Goal: Task Accomplishment & Management: Complete application form

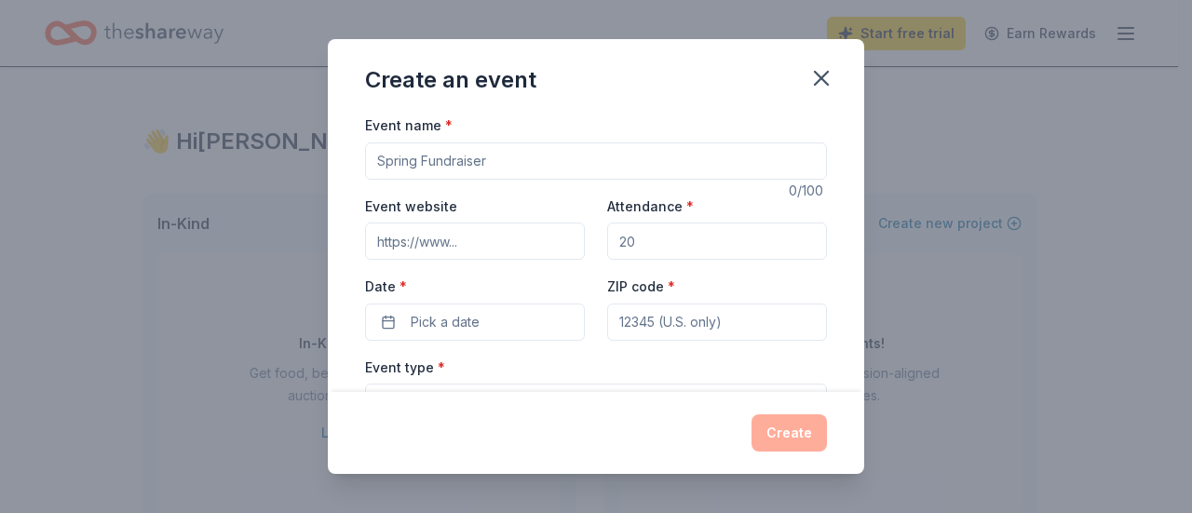
scroll to position [372, 0]
click at [697, 156] on input "Event name *" at bounding box center [596, 160] width 462 height 37
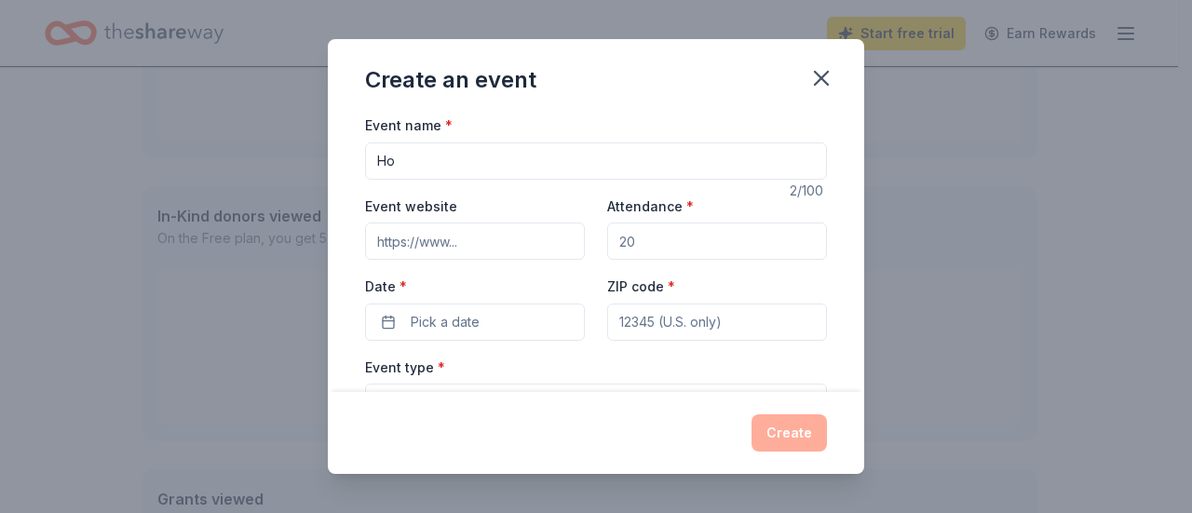
type input "H"
type input "Winter holiday fundraiser"
drag, startPoint x: 652, startPoint y: 246, endPoint x: 615, endPoint y: 233, distance: 39.5
click at [615, 233] on input "Attendance *" at bounding box center [717, 241] width 220 height 37
click at [670, 249] on input "Attendance *" at bounding box center [717, 241] width 220 height 37
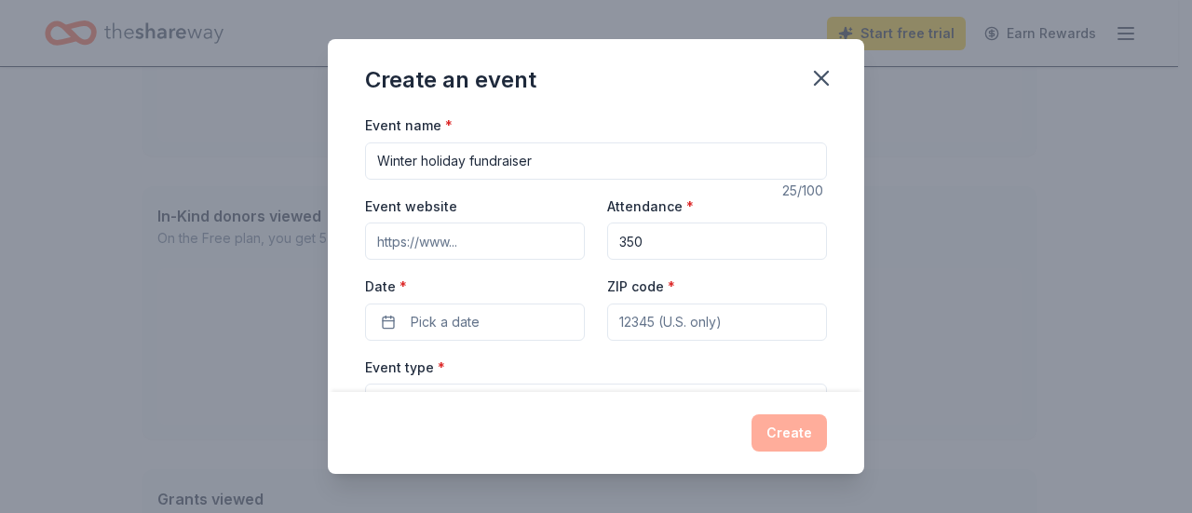
type input "350"
click at [407, 242] on input "Event website" at bounding box center [475, 241] width 220 height 37
click at [455, 323] on span "Pick a date" at bounding box center [445, 322] width 69 height 22
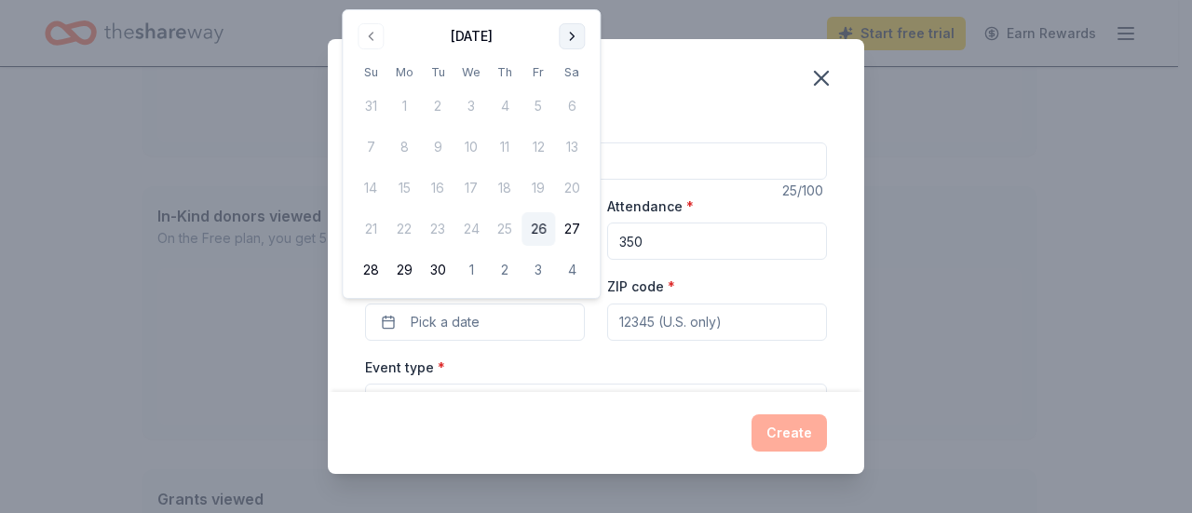
click at [574, 33] on button "Go to next month" at bounding box center [572, 36] width 26 height 26
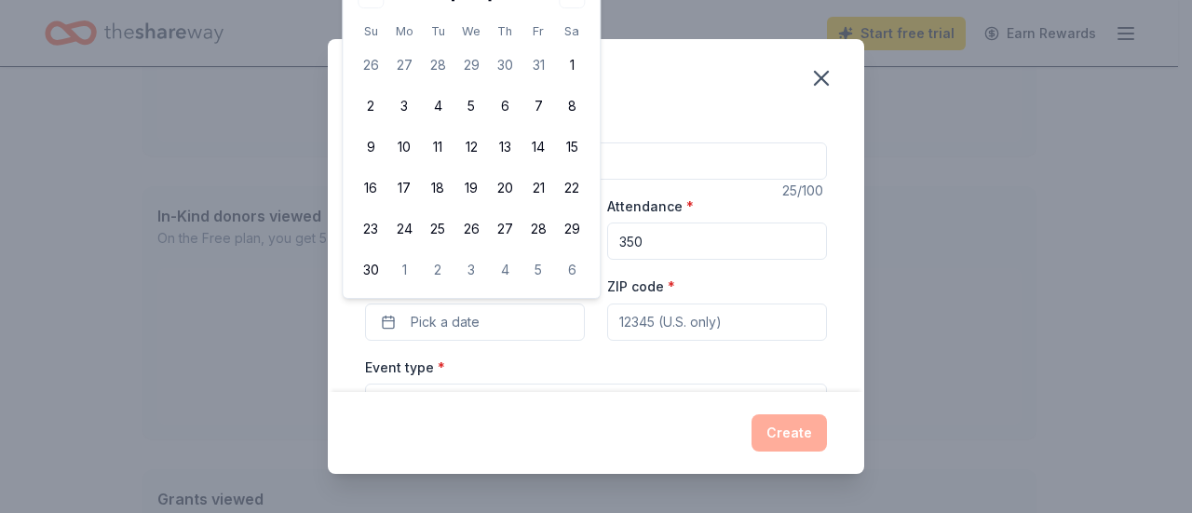
click at [410, 20] on div "November 2025 Su Mo Tu We Th Fr Sa 26 27 28 29 30 31 1 2 3 4 5 6 7 8 9 10 11 12…" at bounding box center [471, 133] width 235 height 306
click at [332, 130] on div "Event name * Winter holiday fundraiser 25 /100 Event website Attendance * 350 D…" at bounding box center [596, 253] width 536 height 278
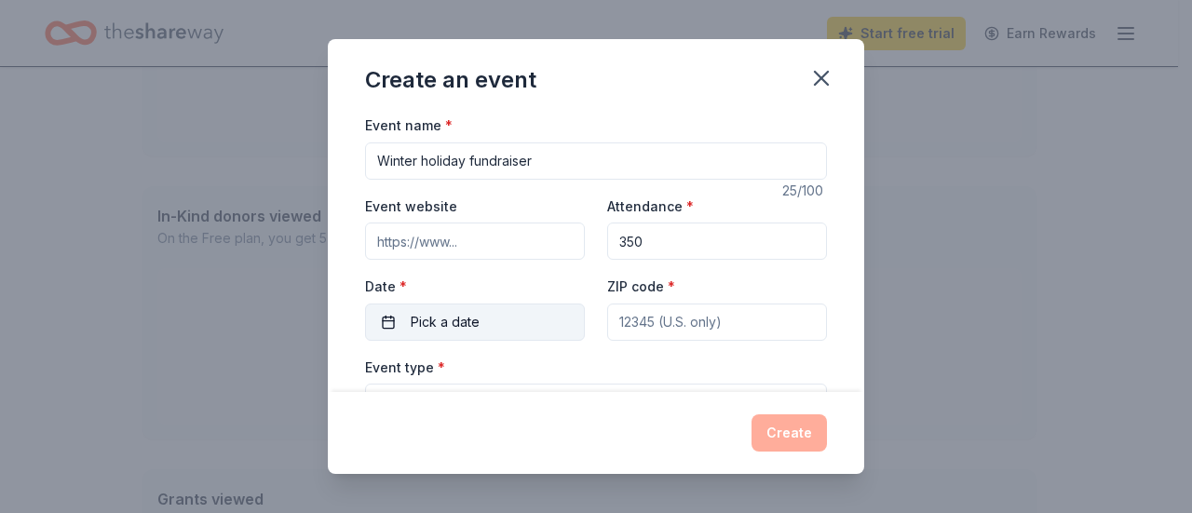
click at [475, 320] on span "Pick a date" at bounding box center [445, 322] width 69 height 22
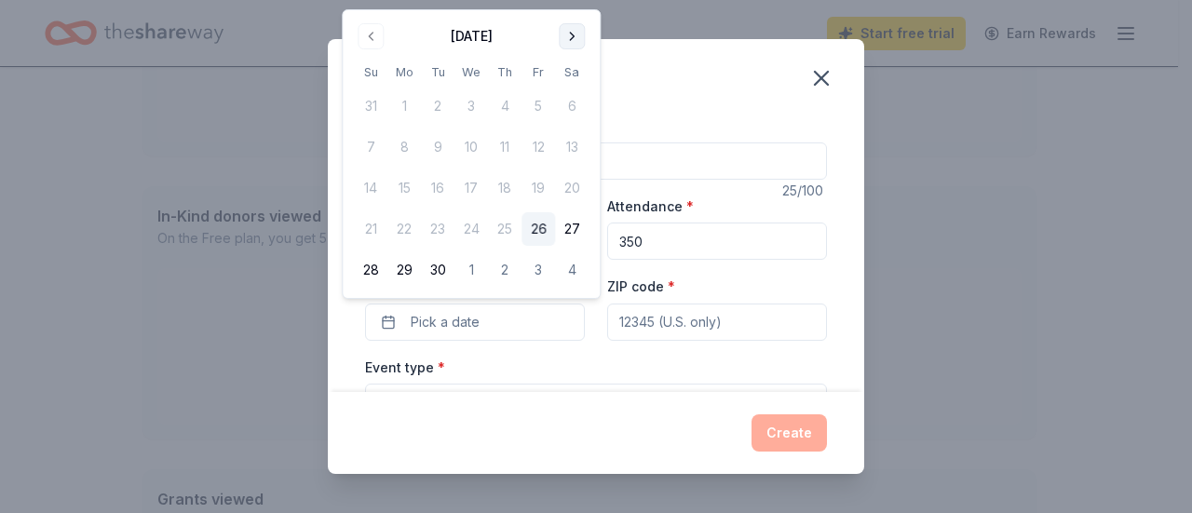
click at [573, 34] on button "Go to next month" at bounding box center [572, 36] width 26 height 26
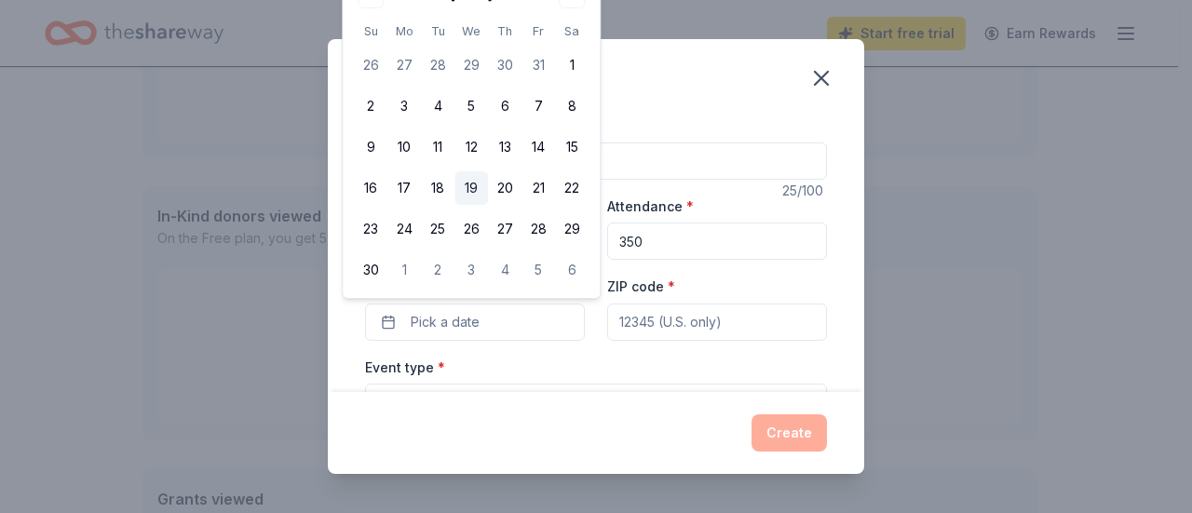
click at [477, 187] on button "19" at bounding box center [471, 188] width 34 height 34
drag, startPoint x: 558, startPoint y: 312, endPoint x: 476, endPoint y: 305, distance: 82.3
click at [557, 308] on button "11/19/2025" at bounding box center [475, 322] width 220 height 37
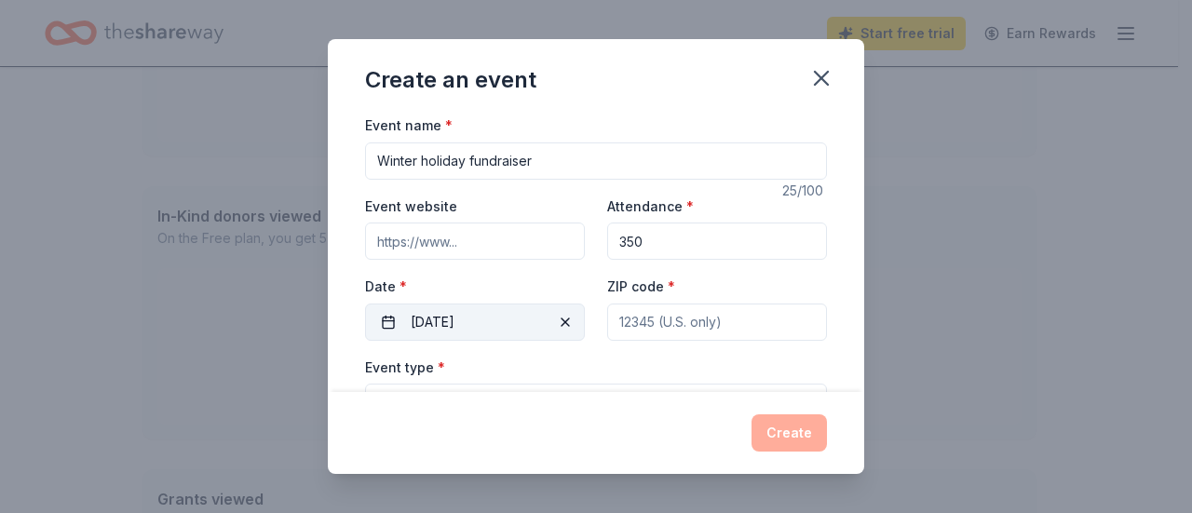
click at [436, 318] on button "11/19/2025" at bounding box center [475, 322] width 220 height 37
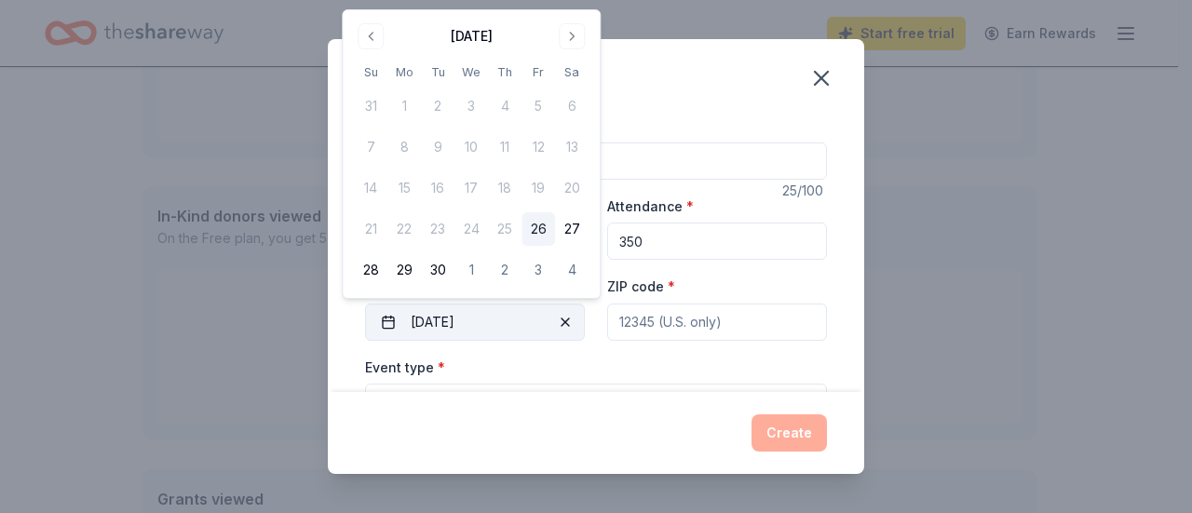
click at [425, 314] on button "11/19/2025" at bounding box center [475, 322] width 220 height 37
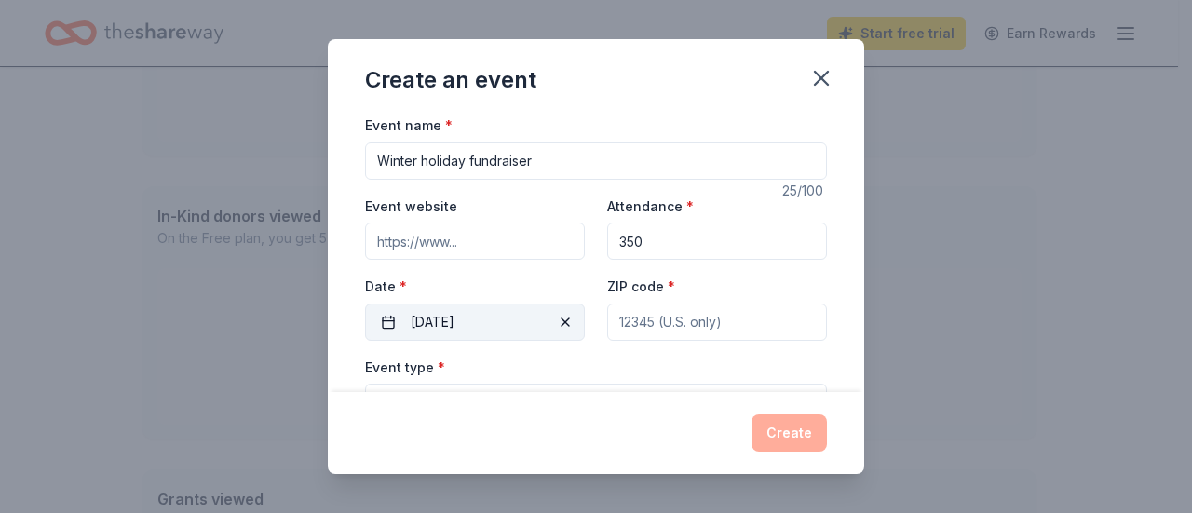
click at [422, 318] on button "11/19/2025" at bounding box center [475, 322] width 220 height 37
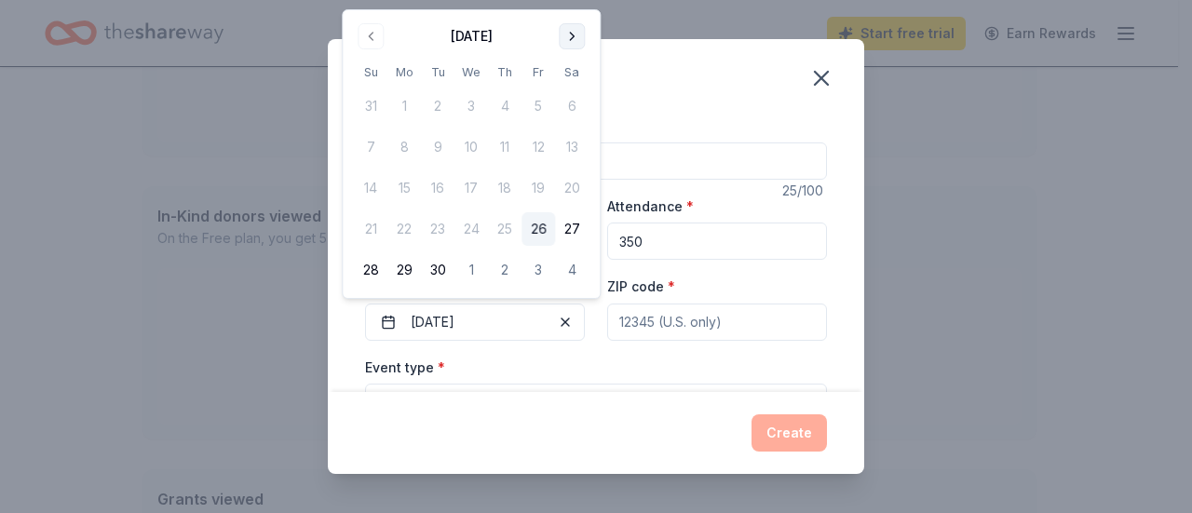
click at [570, 31] on button "Go to next month" at bounding box center [572, 36] width 26 height 26
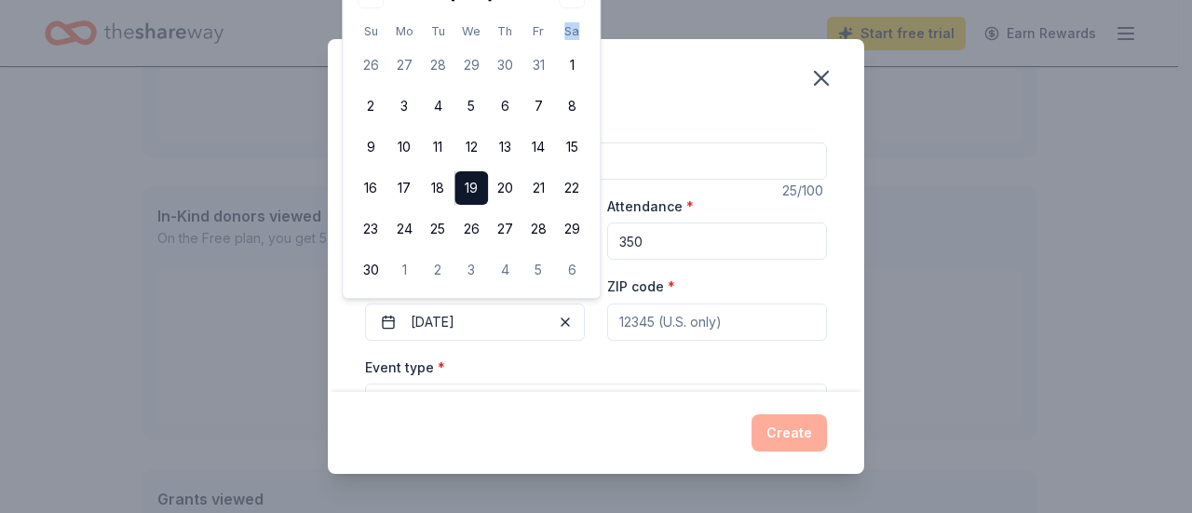
click at [570, 31] on th "Sa" at bounding box center [572, 31] width 34 height 20
click at [473, 307] on button "11/19/2025" at bounding box center [475, 322] width 220 height 37
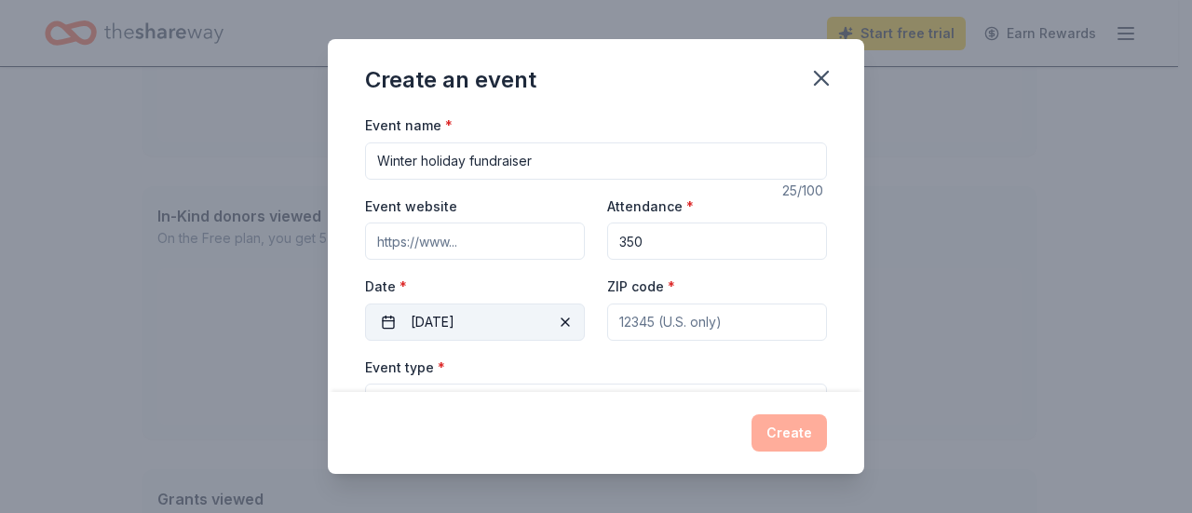
click at [441, 317] on button "11/19/2025" at bounding box center [475, 322] width 220 height 37
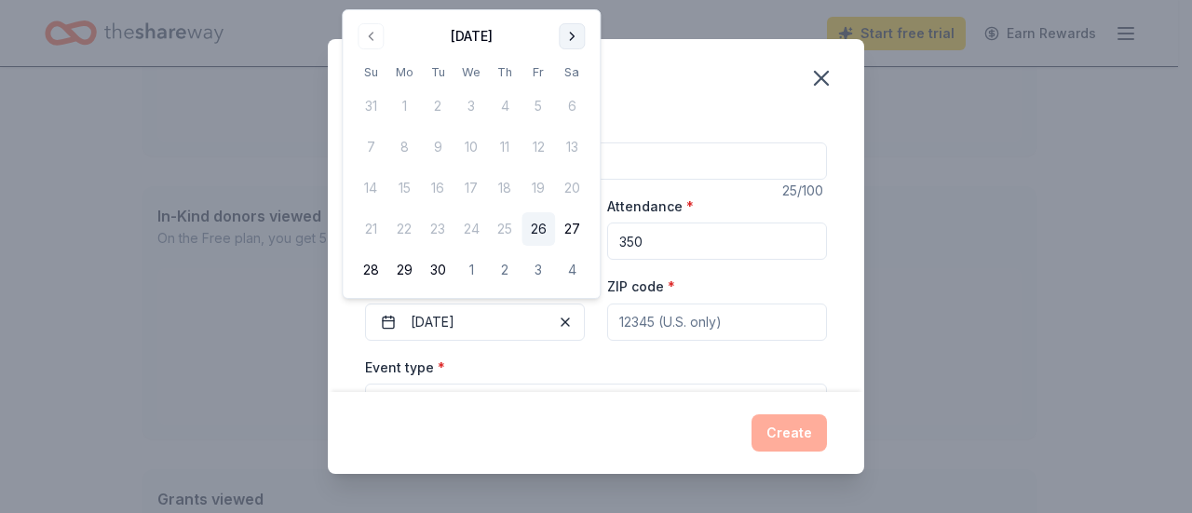
click at [568, 38] on button "Go to next month" at bounding box center [572, 36] width 26 height 26
click at [570, 36] on button "Go to next month" at bounding box center [572, 36] width 26 height 26
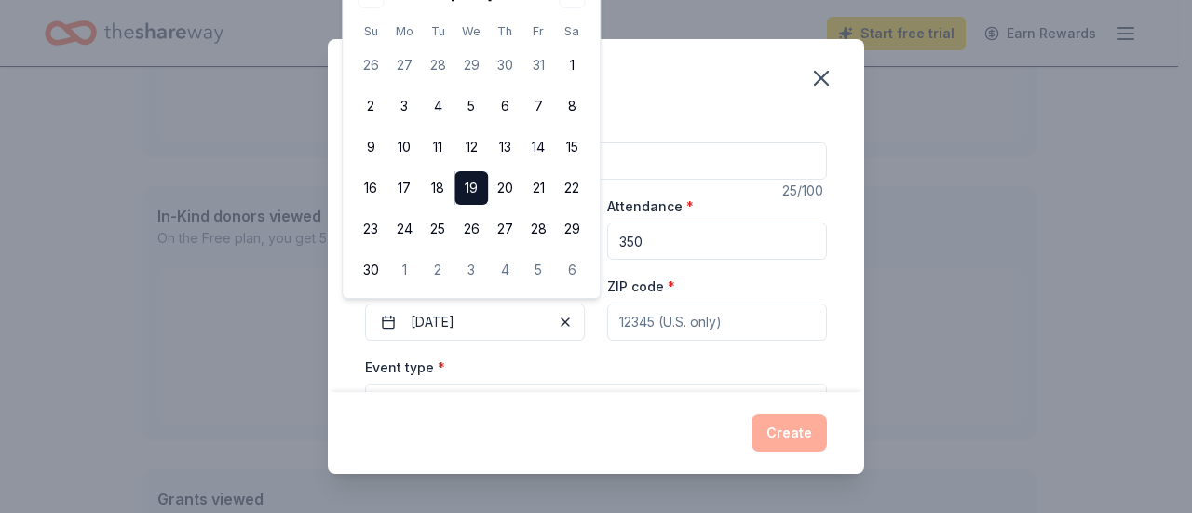
click at [1007, 234] on div "Create an event Event name * Winter holiday fundraiser 25 /100 Event website At…" at bounding box center [596, 256] width 1192 height 513
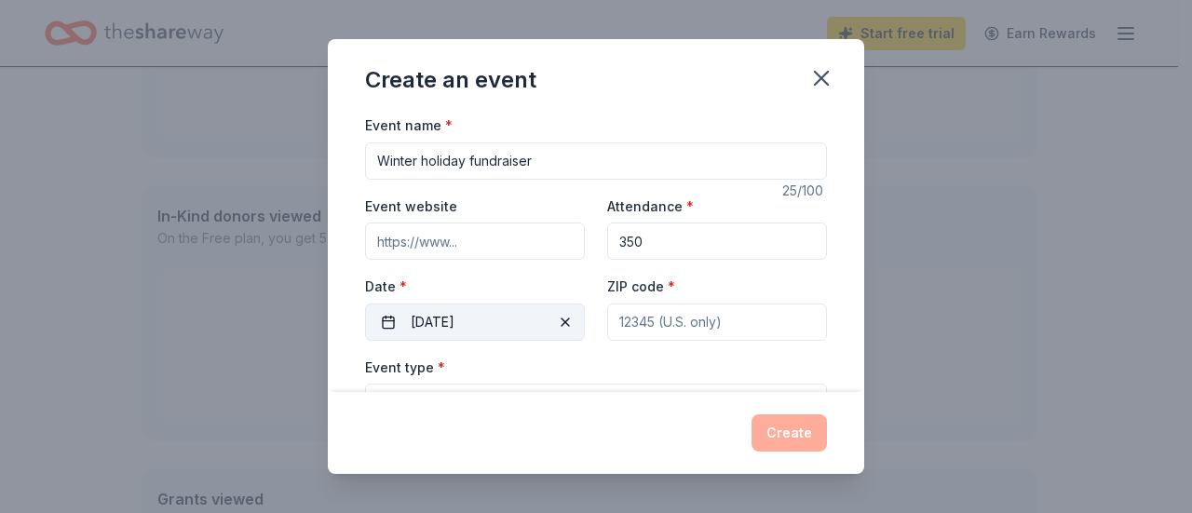
click at [441, 319] on button "11/19/2025" at bounding box center [475, 322] width 220 height 37
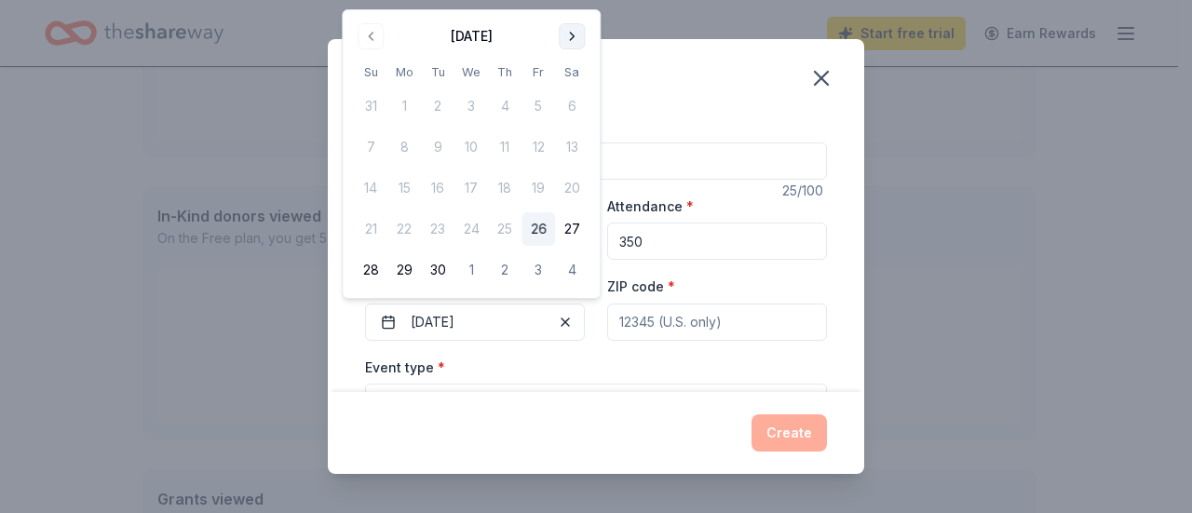
click at [568, 41] on button "Go to next month" at bounding box center [572, 36] width 26 height 26
click at [572, 36] on button "Go to next month" at bounding box center [572, 36] width 26 height 26
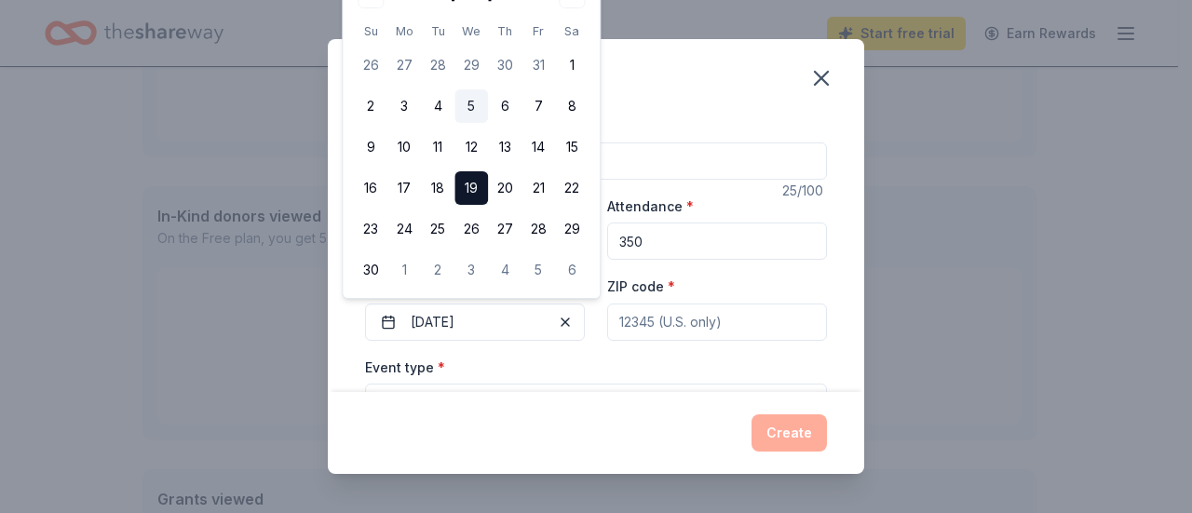
click at [468, 106] on button "5" at bounding box center [471, 106] width 34 height 34
click at [721, 325] on input "ZIP code *" at bounding box center [717, 322] width 220 height 37
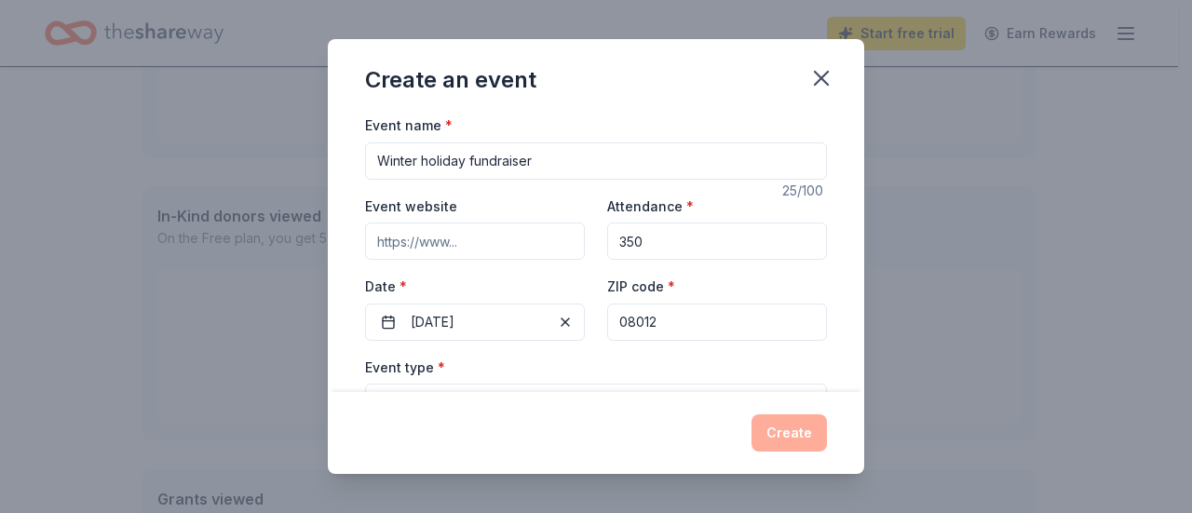
type input "08012"
click at [421, 362] on label "Event type *" at bounding box center [405, 368] width 80 height 19
click at [503, 384] on button "Select" at bounding box center [596, 403] width 462 height 39
click at [473, 368] on div "Event type * Select Fundraiser Business & professional Food & drink Health & we…" at bounding box center [596, 390] width 462 height 68
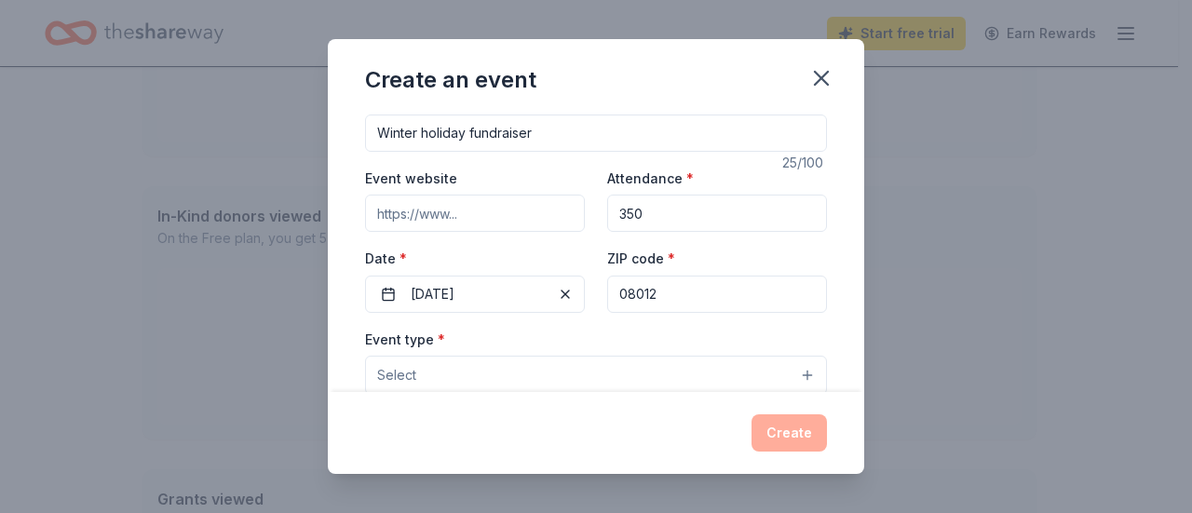
click at [793, 379] on button "Select" at bounding box center [596, 375] width 462 height 39
click at [790, 372] on button "Select" at bounding box center [596, 375] width 462 height 39
click at [485, 357] on button "Select" at bounding box center [596, 375] width 462 height 39
click at [419, 342] on div "Event type * Select Fundraiser Business & professional Food & drink Health & we…" at bounding box center [596, 362] width 462 height 68
click at [408, 368] on span "Select" at bounding box center [396, 375] width 39 height 22
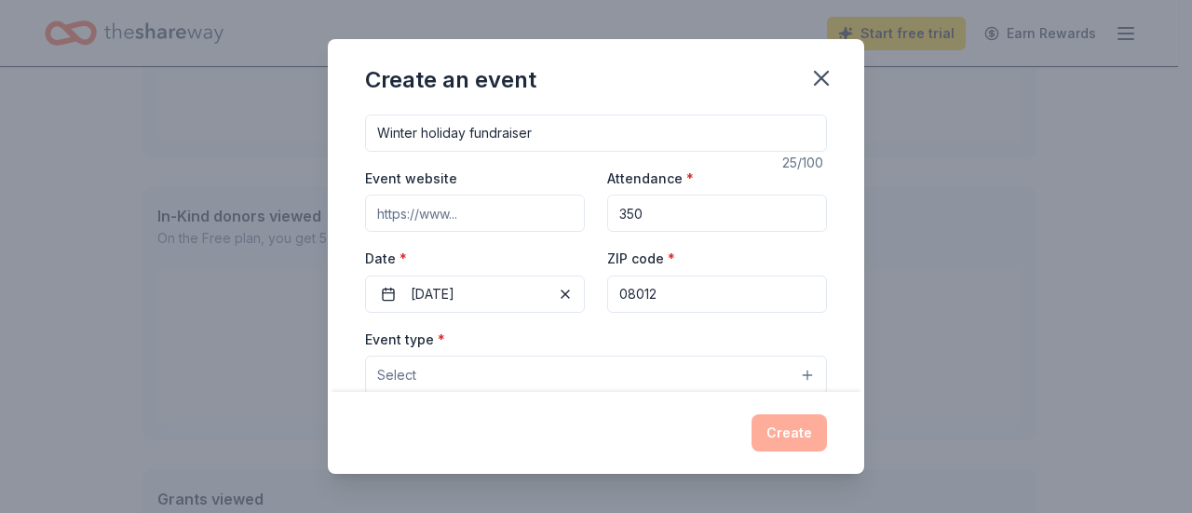
click at [395, 334] on div "Event type * Select Fundraiser Business & professional Food & drink Health & we…" at bounding box center [596, 362] width 462 height 68
click at [413, 380] on span "Select" at bounding box center [396, 375] width 39 height 22
click at [399, 372] on span "Select" at bounding box center [396, 375] width 39 height 22
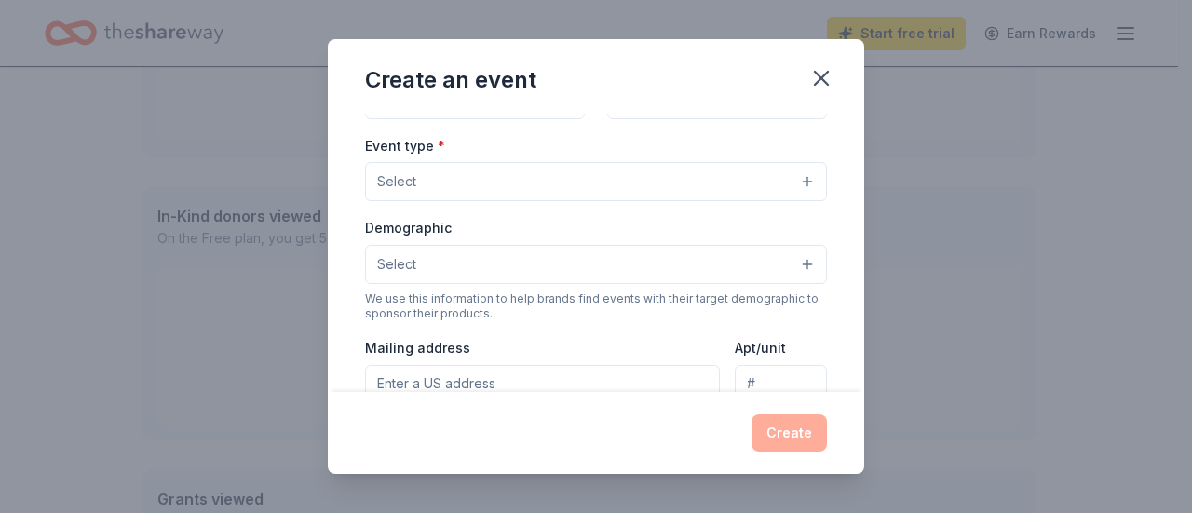
scroll to position [251, 0]
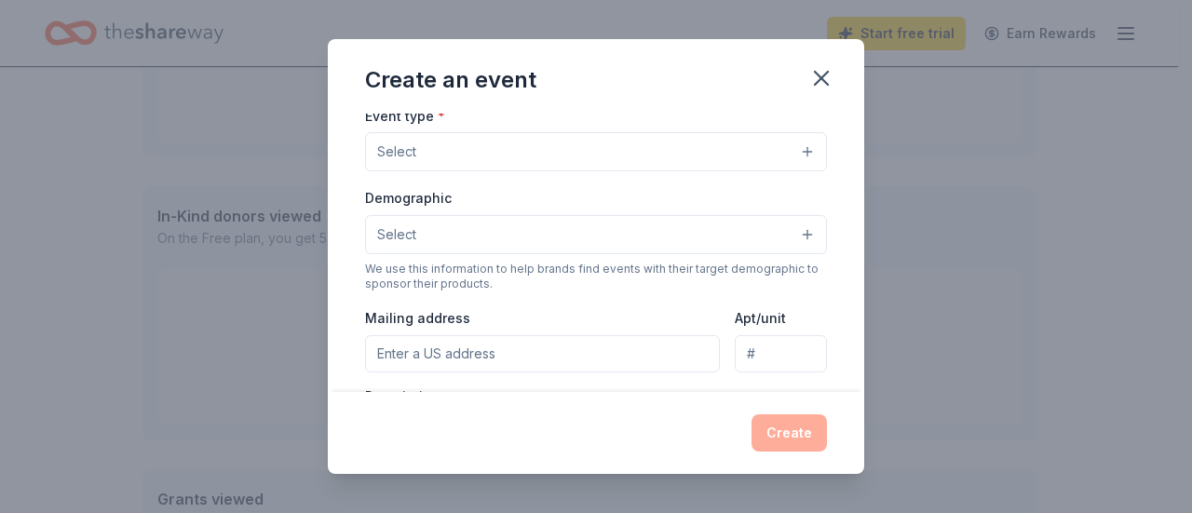
click at [790, 150] on button "Select" at bounding box center [596, 151] width 462 height 39
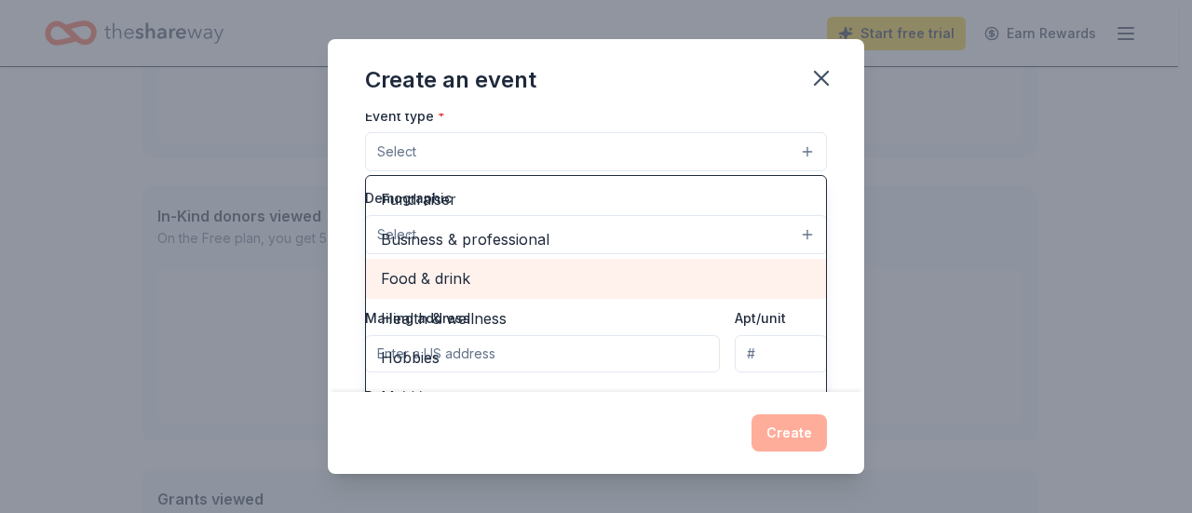
click at [426, 266] on span "Food & drink" at bounding box center [596, 278] width 430 height 24
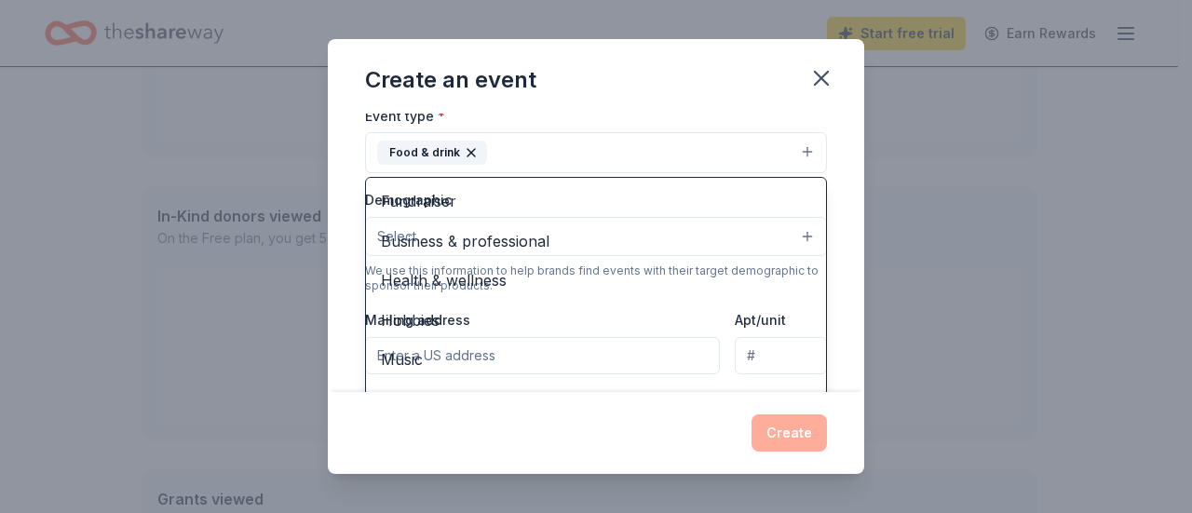
click at [955, 395] on div "Create an event Event name * Winter holiday fundraiser 25 /100 Event website At…" at bounding box center [596, 256] width 1192 height 513
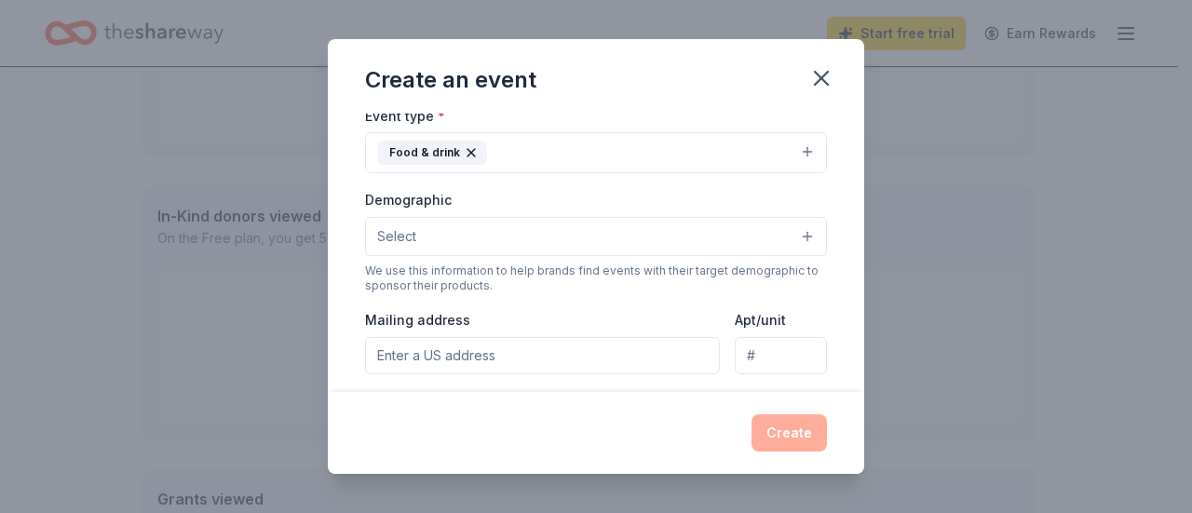
click at [797, 231] on button "Select" at bounding box center [596, 236] width 462 height 39
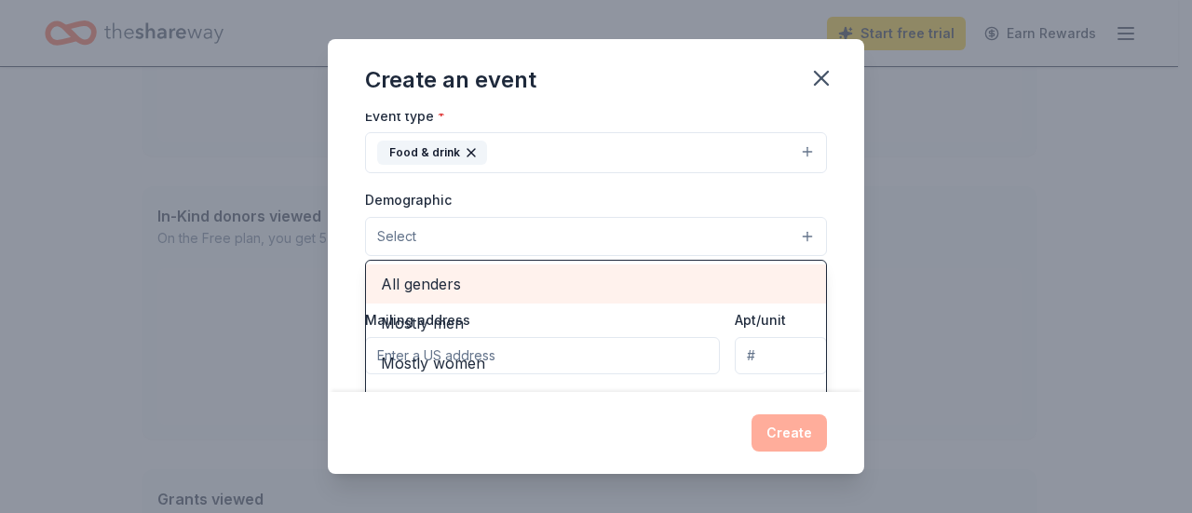
click at [635, 272] on span "All genders" at bounding box center [596, 284] width 430 height 24
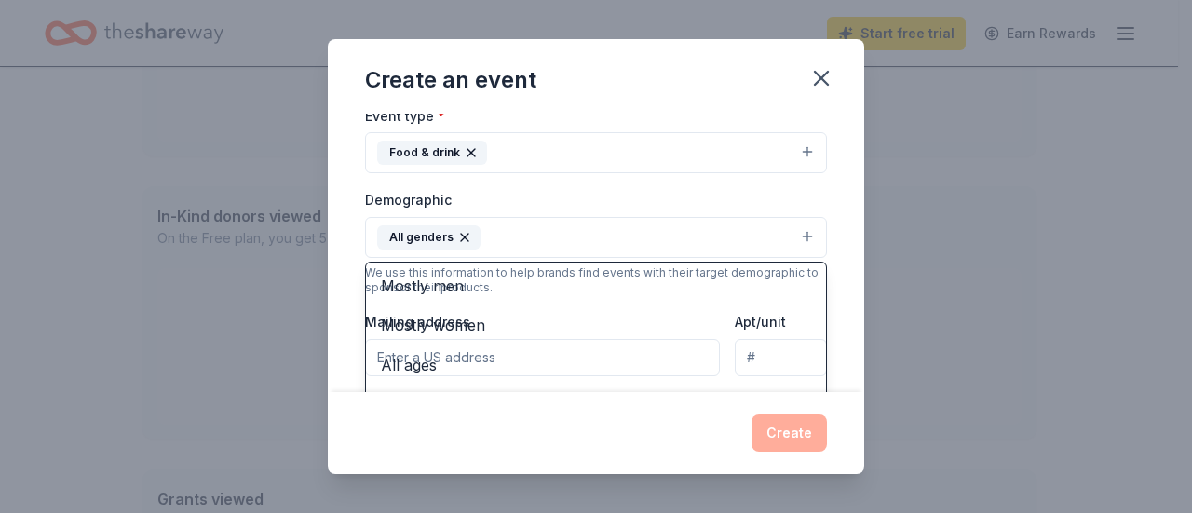
drag, startPoint x: 1058, startPoint y: 294, endPoint x: 1043, endPoint y: 293, distance: 14.9
click at [1058, 294] on div "Create an event Event name * Winter holiday fundraiser 25 /100 Event website At…" at bounding box center [596, 256] width 1192 height 513
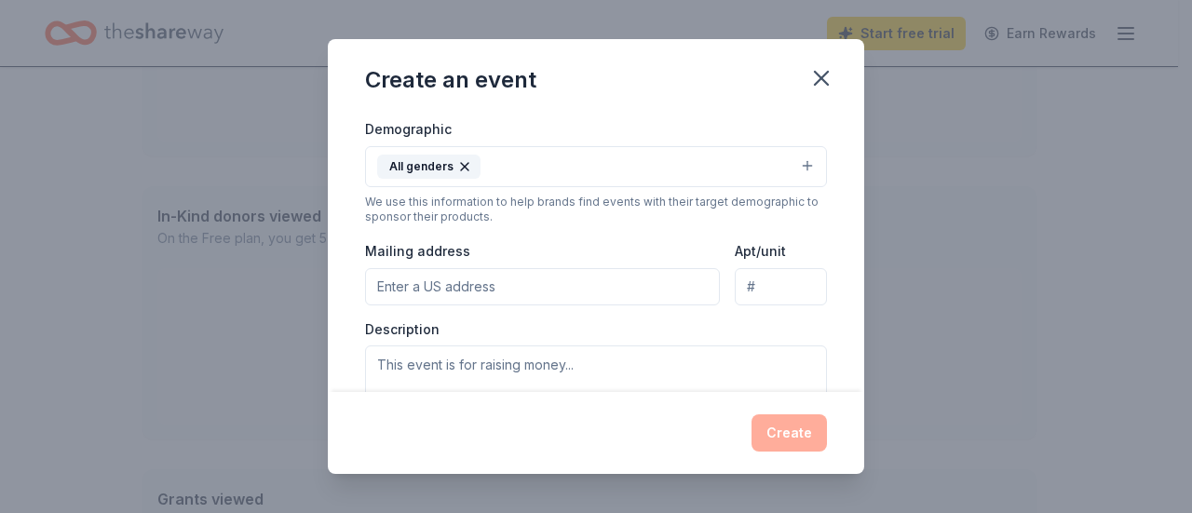
scroll to position [345, 0]
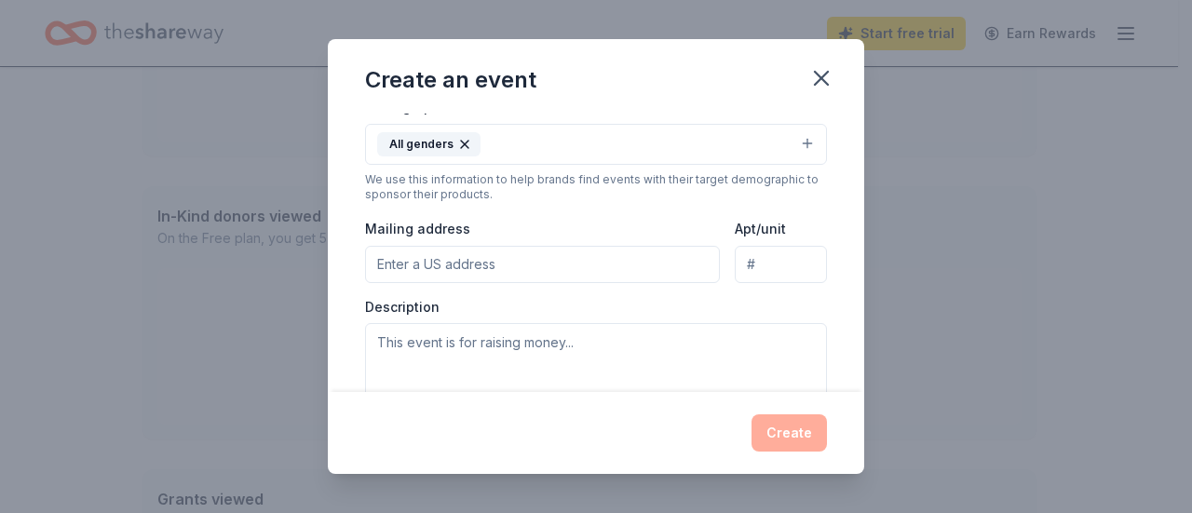
click at [436, 256] on input "Mailing address" at bounding box center [542, 264] width 355 height 37
type input "501 Jarvis Road"
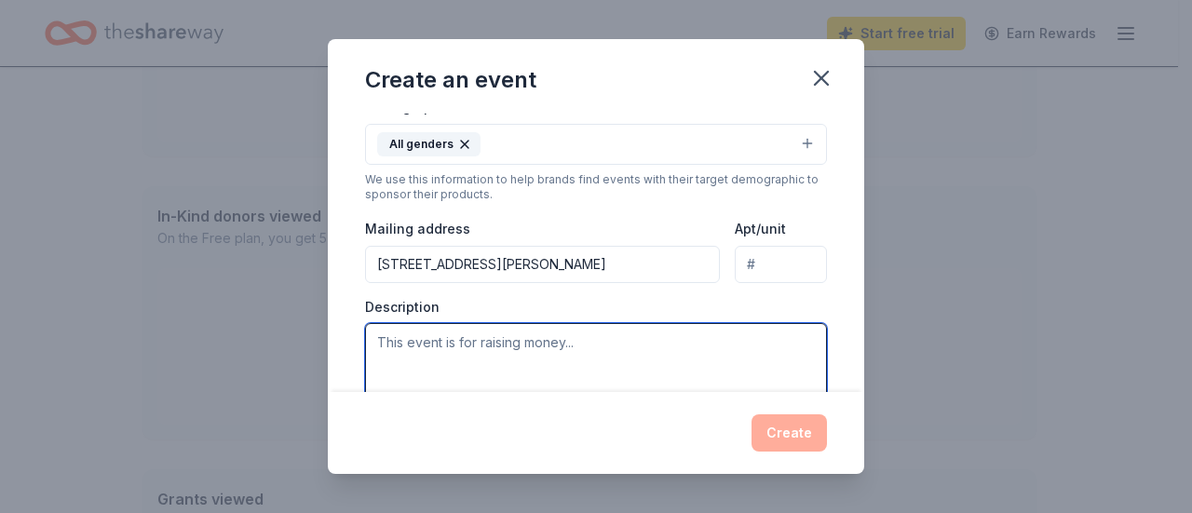
click at [444, 337] on textarea at bounding box center [596, 365] width 462 height 84
type textarea "t"
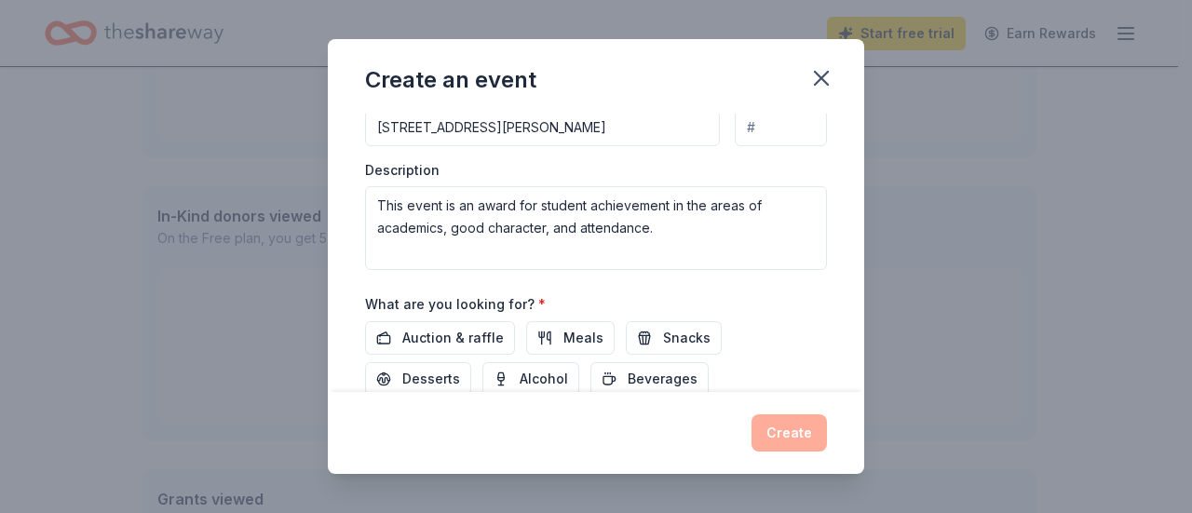
scroll to position [494, 0]
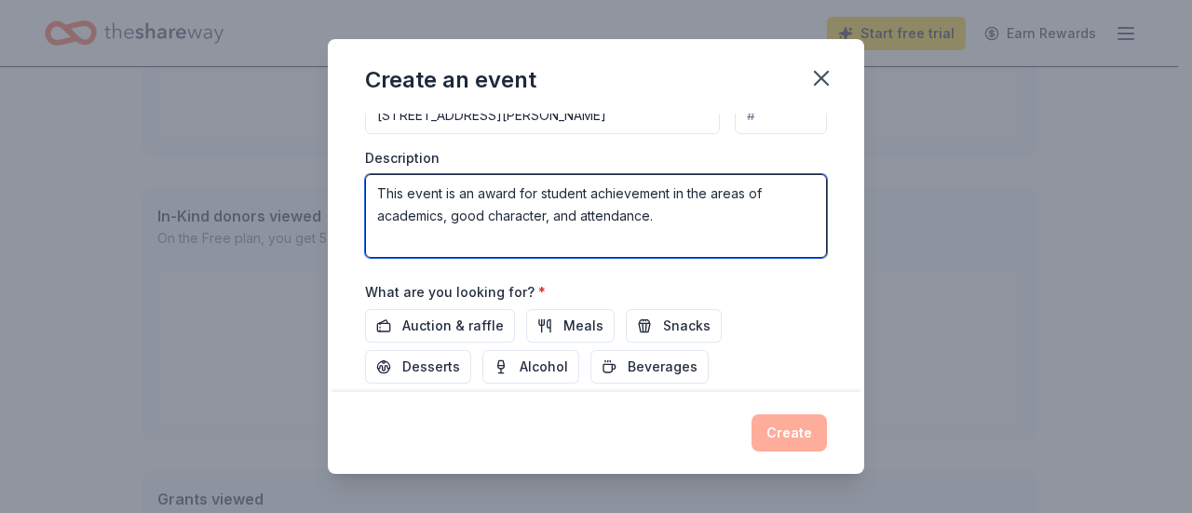
click at [715, 217] on textarea "This event is an award for student achievement in the areas of academics, good …" at bounding box center [596, 216] width 462 height 84
click at [407, 192] on textarea "This event is an award for student achievement in the areas of academics, good …" at bounding box center [596, 216] width 462 height 84
type textarea "This Renaissance event is an award for student achievement in the areas of acad…"
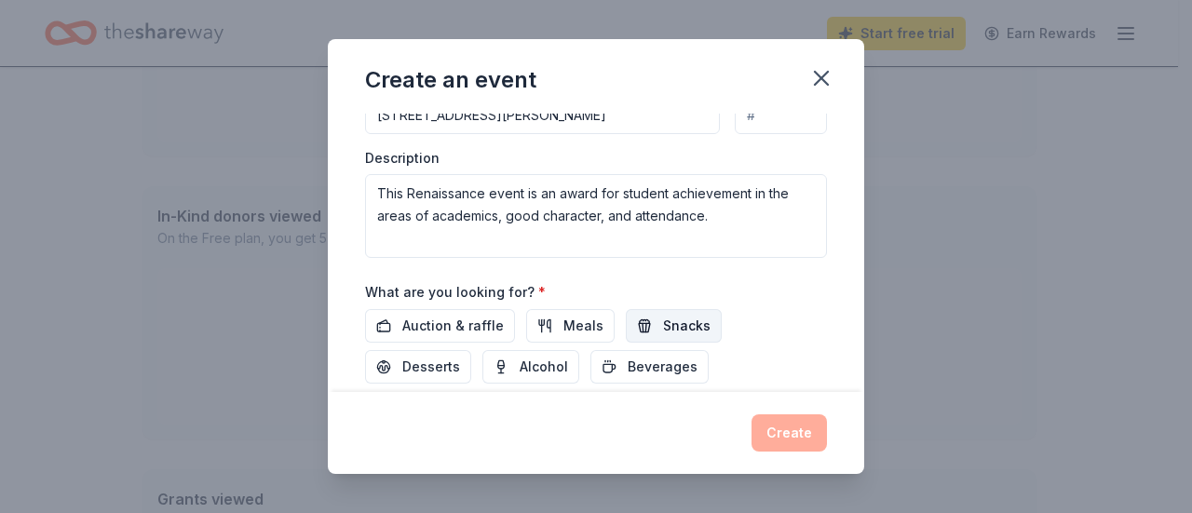
click at [688, 321] on span "Snacks" at bounding box center [686, 326] width 47 height 22
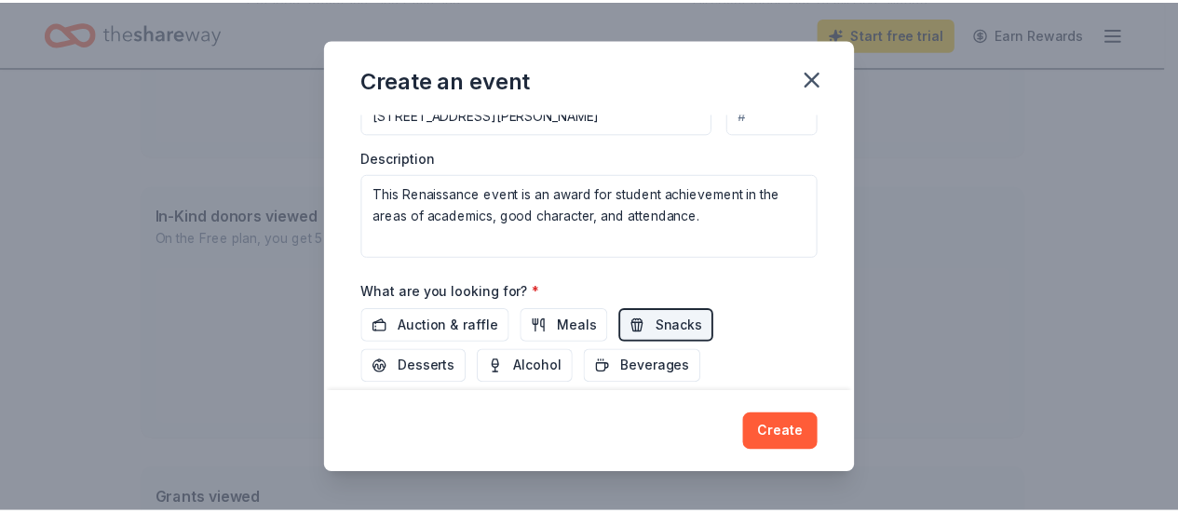
scroll to position [531, 0]
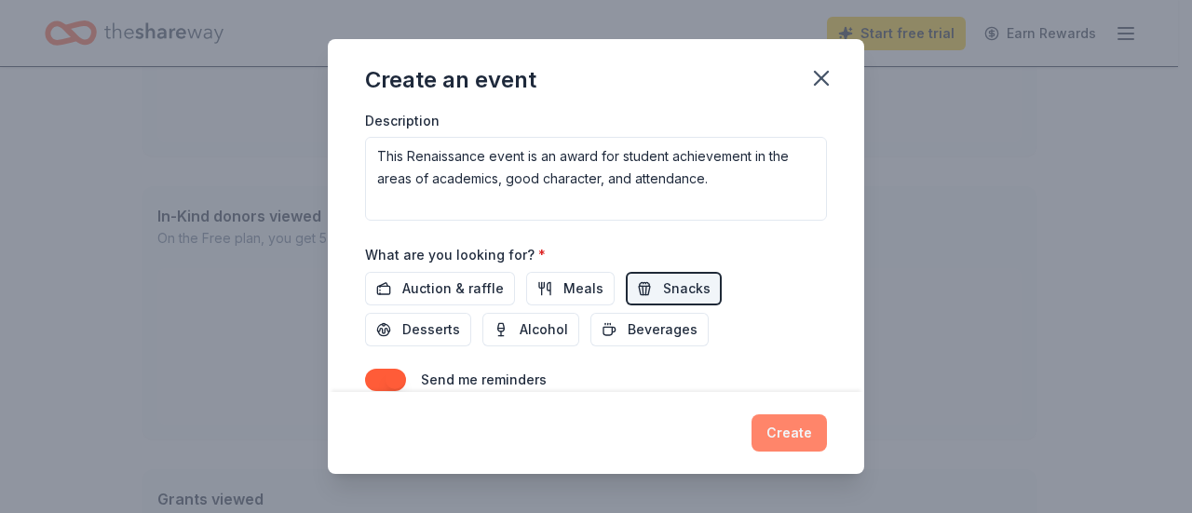
click at [788, 433] on button "Create" at bounding box center [788, 432] width 75 height 37
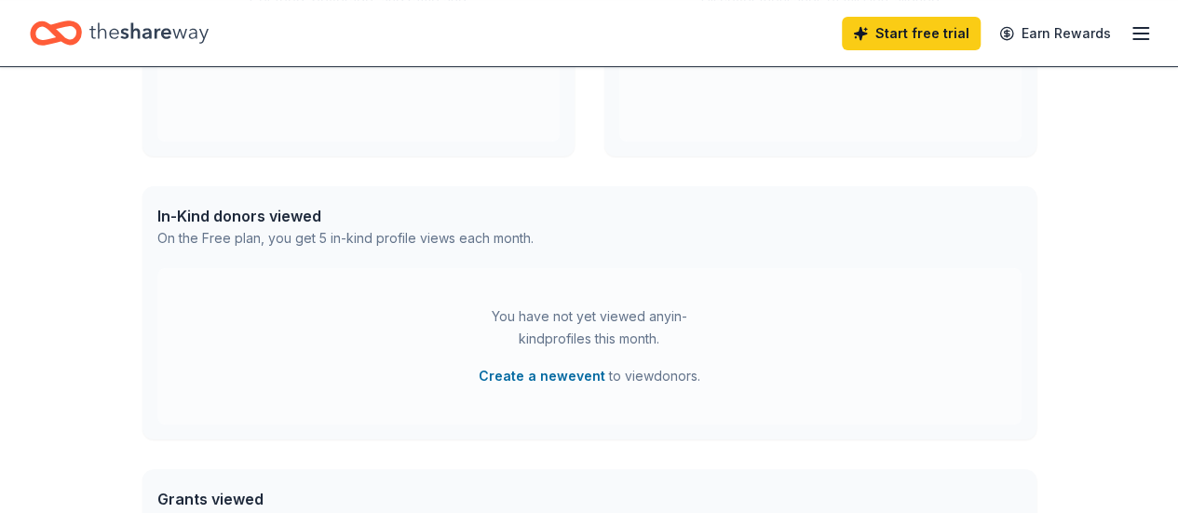
scroll to position [0, 0]
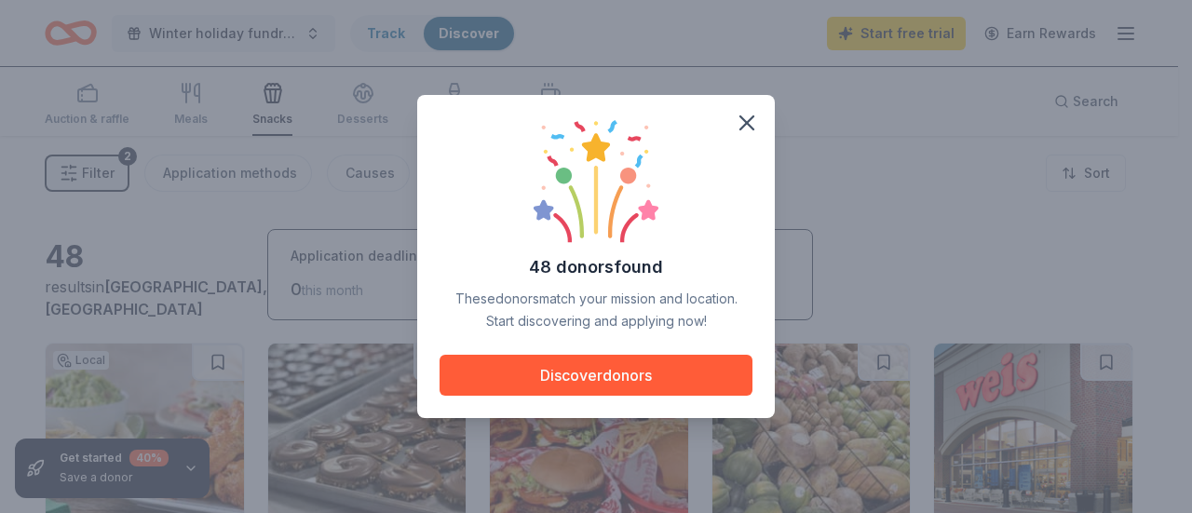
click at [629, 372] on button "Discover donors" at bounding box center [596, 375] width 313 height 41
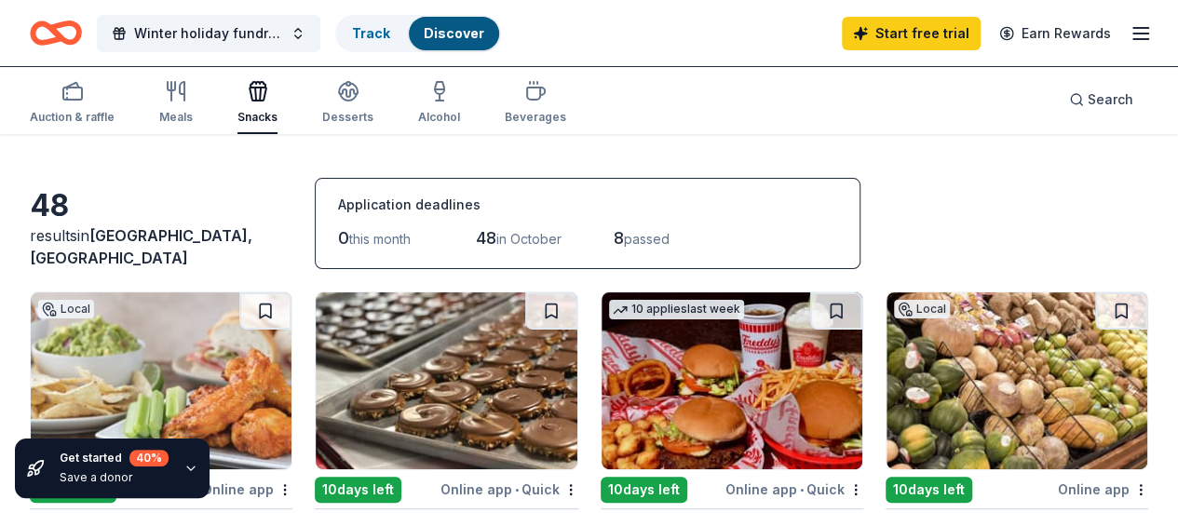
scroll to position [93, 0]
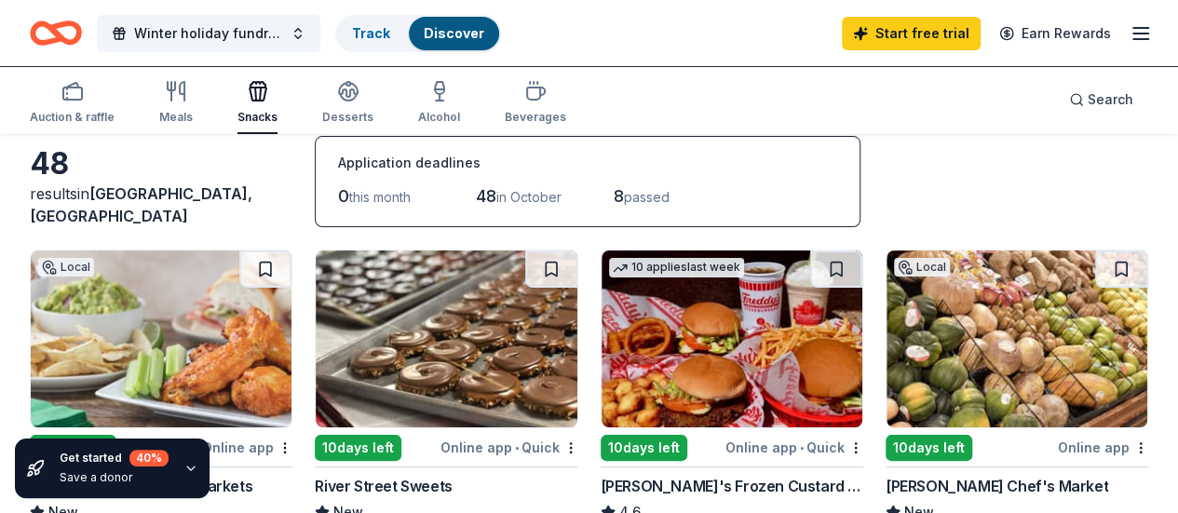
click at [192, 469] on icon "button" at bounding box center [190, 468] width 15 height 15
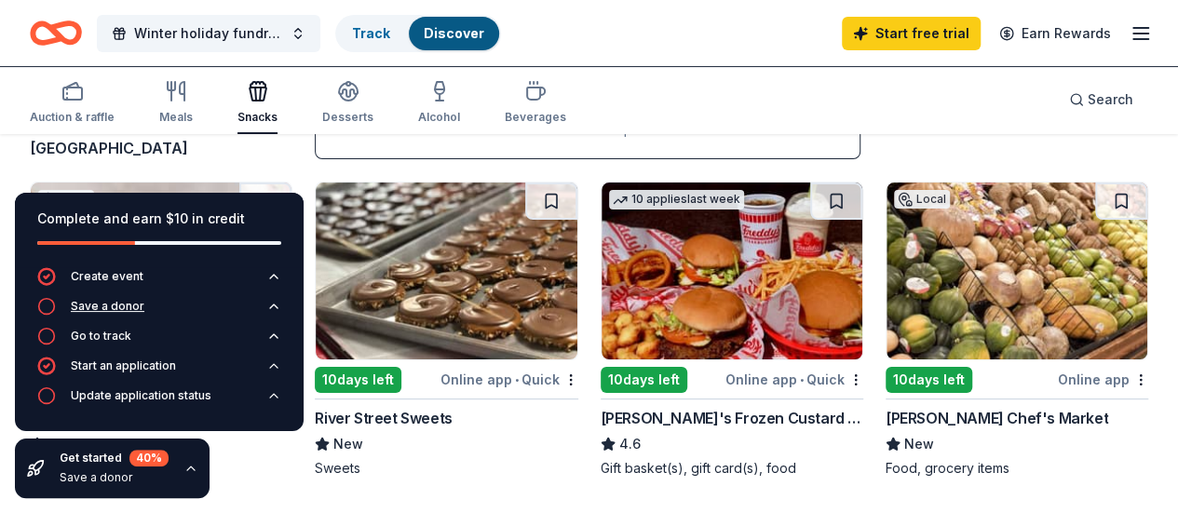
scroll to position [186, 0]
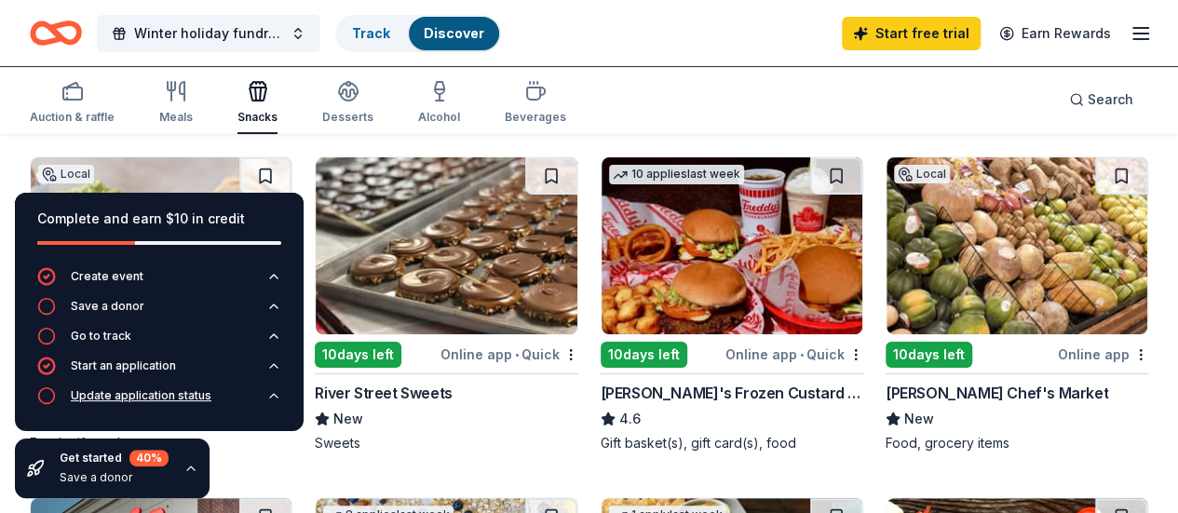
click at [153, 398] on div "Update application status" at bounding box center [141, 395] width 141 height 15
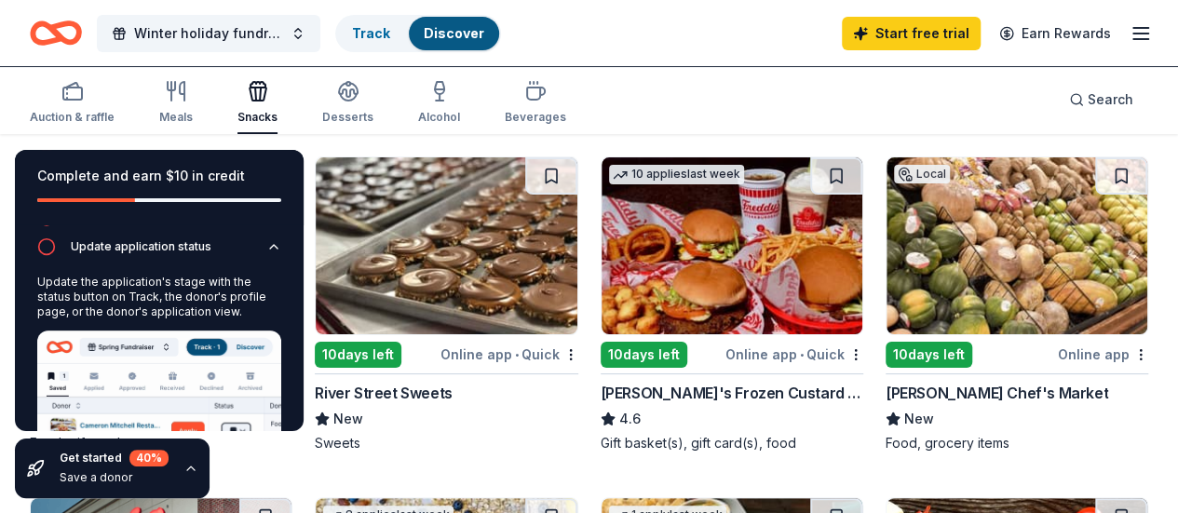
scroll to position [0, 0]
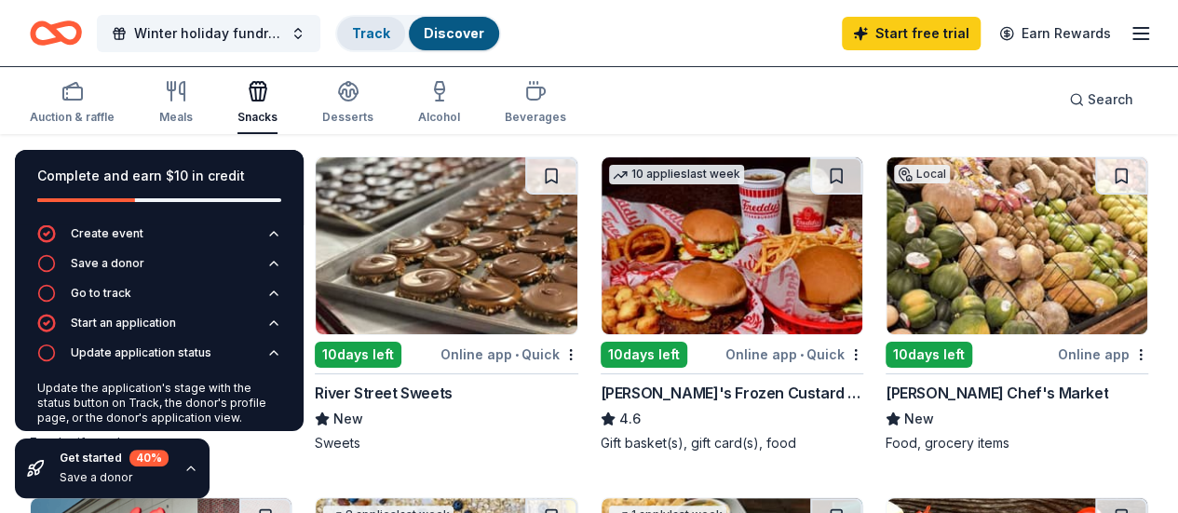
click at [390, 31] on link "Track" at bounding box center [371, 33] width 38 height 16
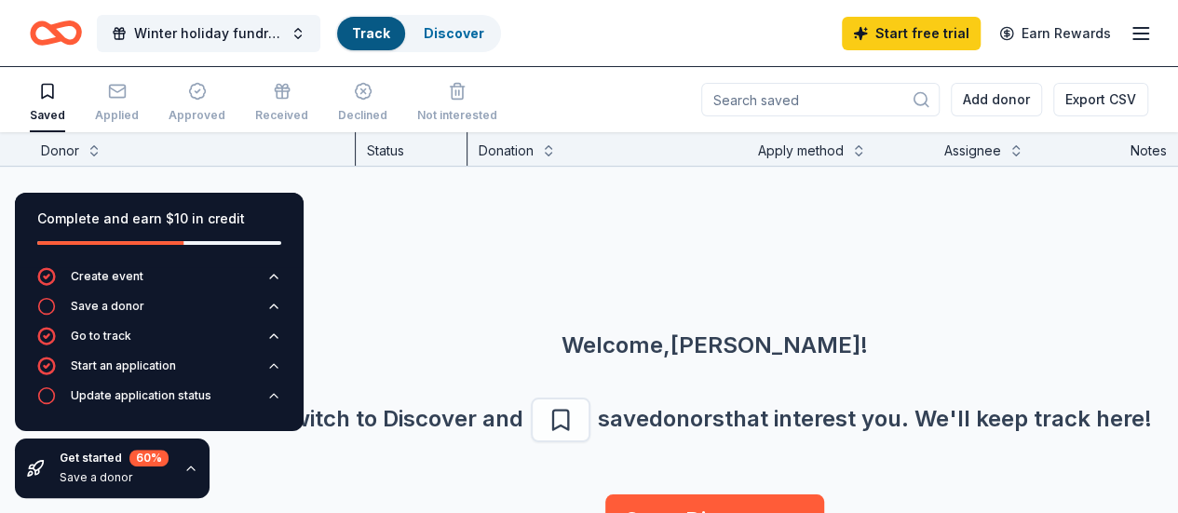
click at [611, 41] on div "Winter holiday fundraiser Track Discover Start free trial Earn Rewards" at bounding box center [589, 33] width 1118 height 44
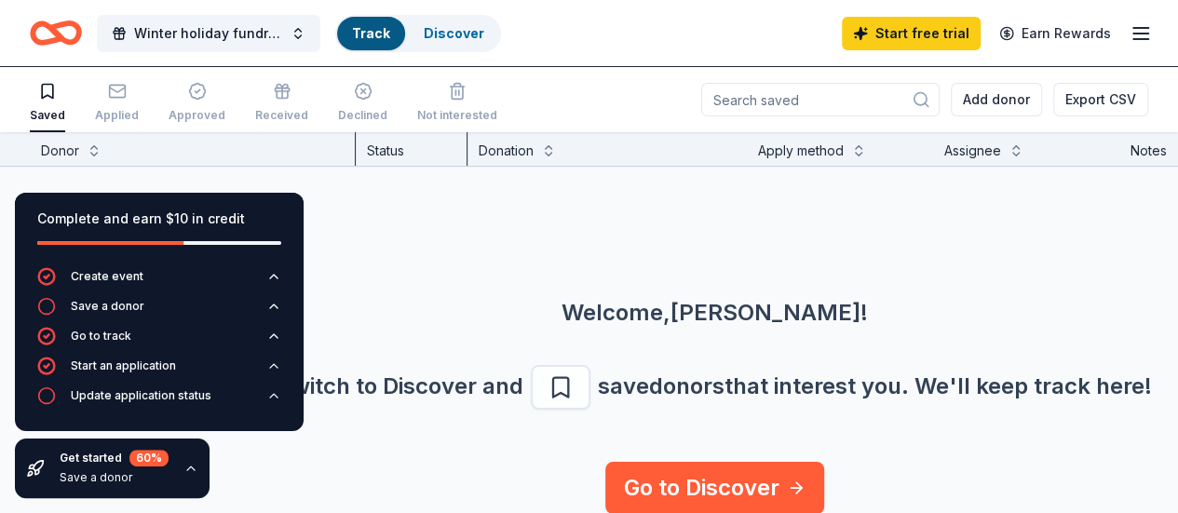
scroll to position [46, 0]
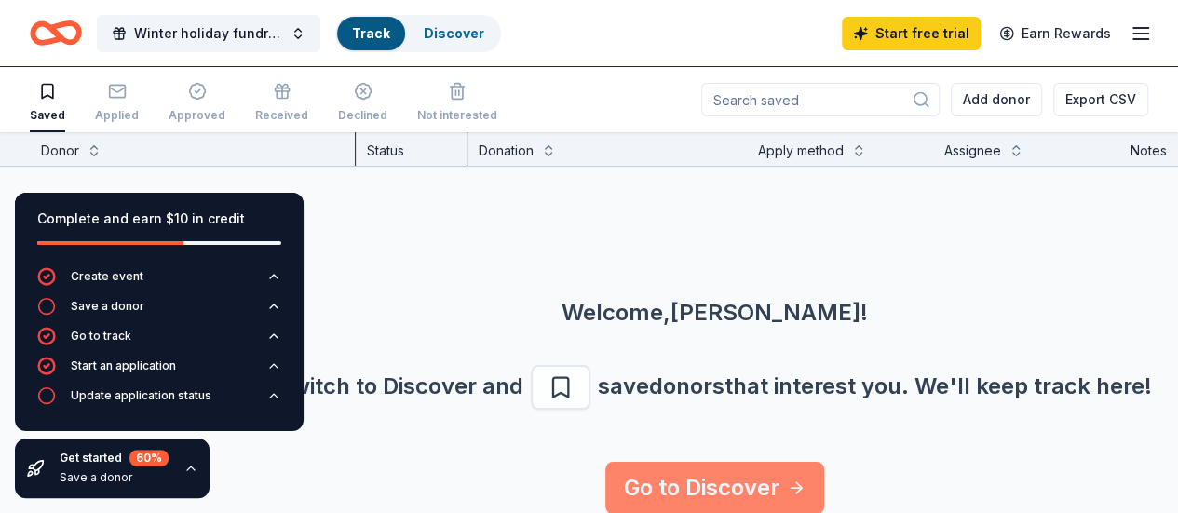
click at [778, 468] on link "Go to Discover" at bounding box center [714, 488] width 219 height 52
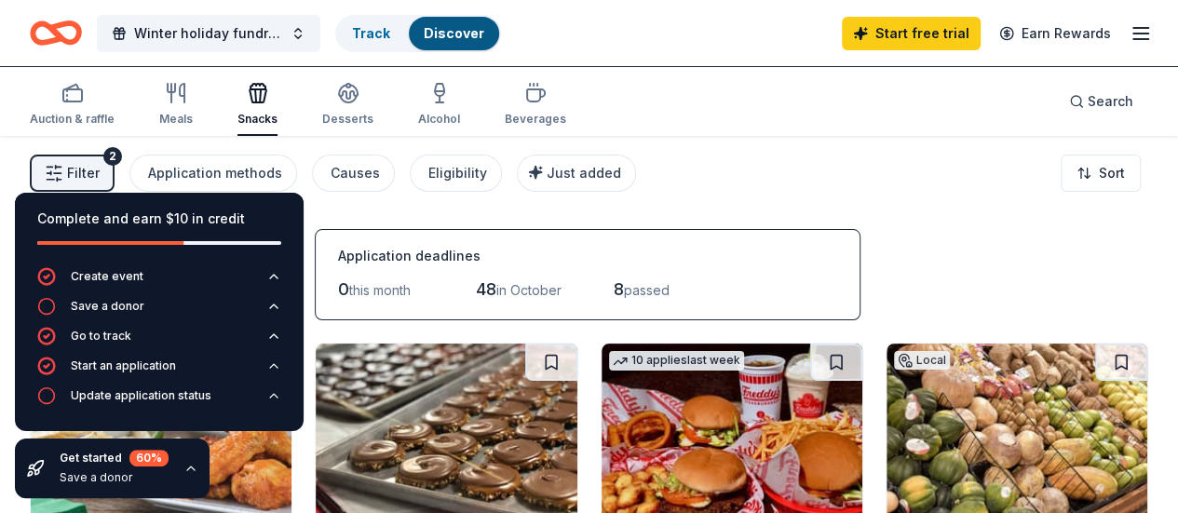
click at [188, 463] on icon "button" at bounding box center [190, 468] width 15 height 15
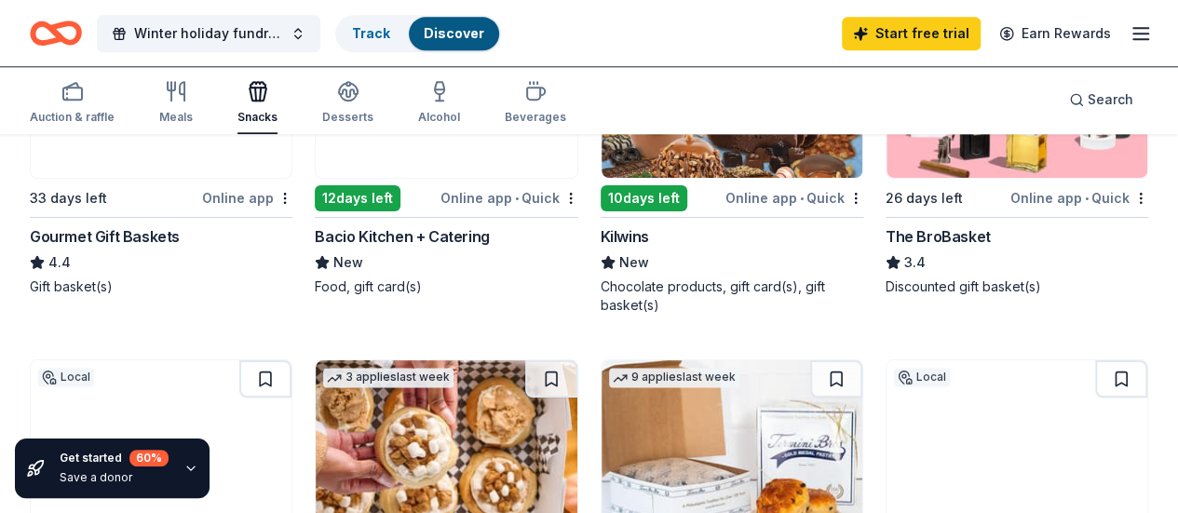
scroll to position [1117, 0]
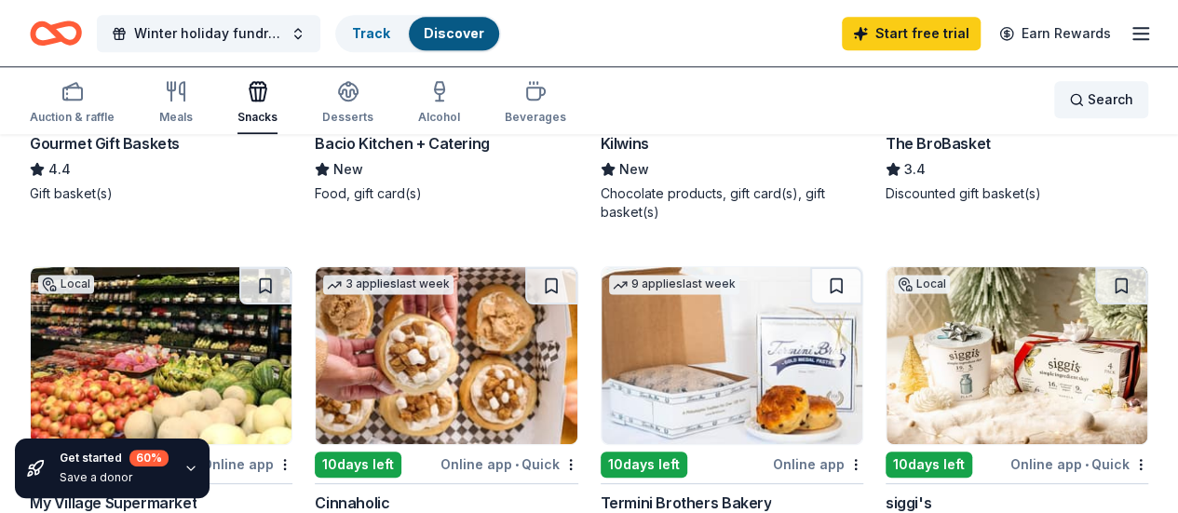
click at [1089, 100] on span "Search" at bounding box center [1111, 99] width 46 height 22
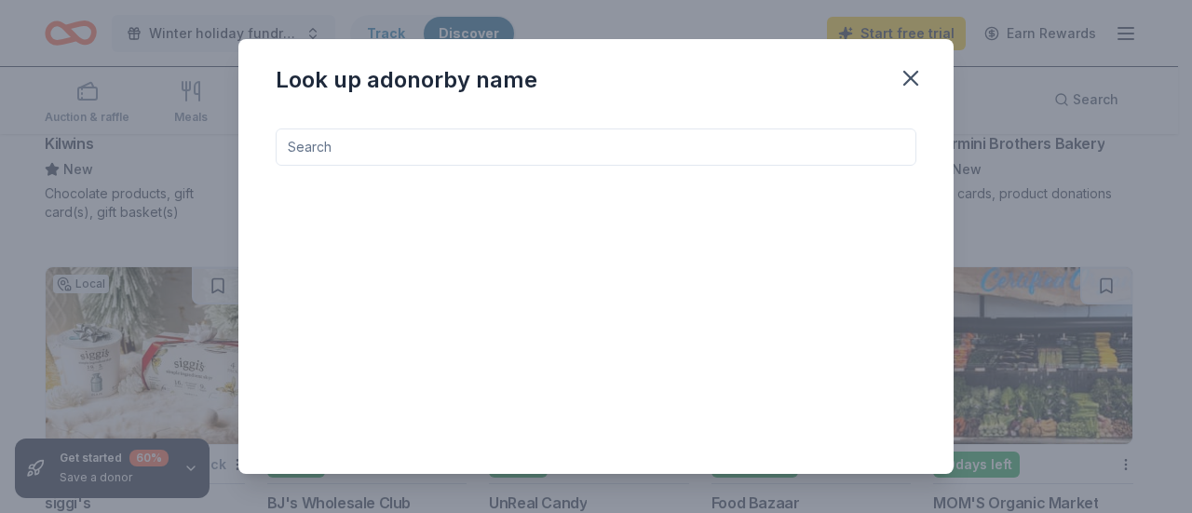
click at [693, 149] on input at bounding box center [596, 147] width 641 height 37
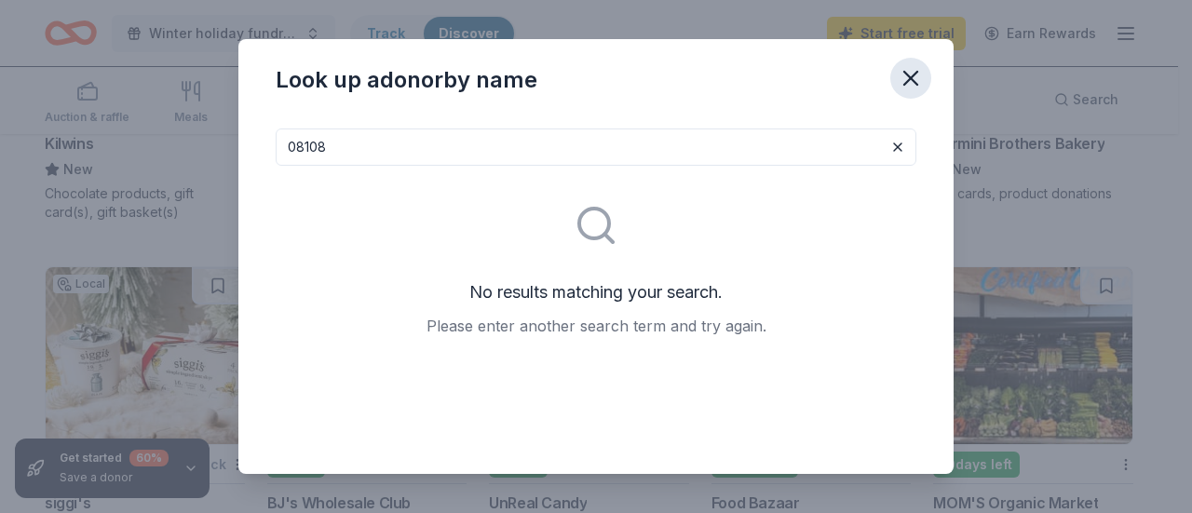
type input "08108"
click at [915, 88] on icon "button" at bounding box center [911, 78] width 26 height 26
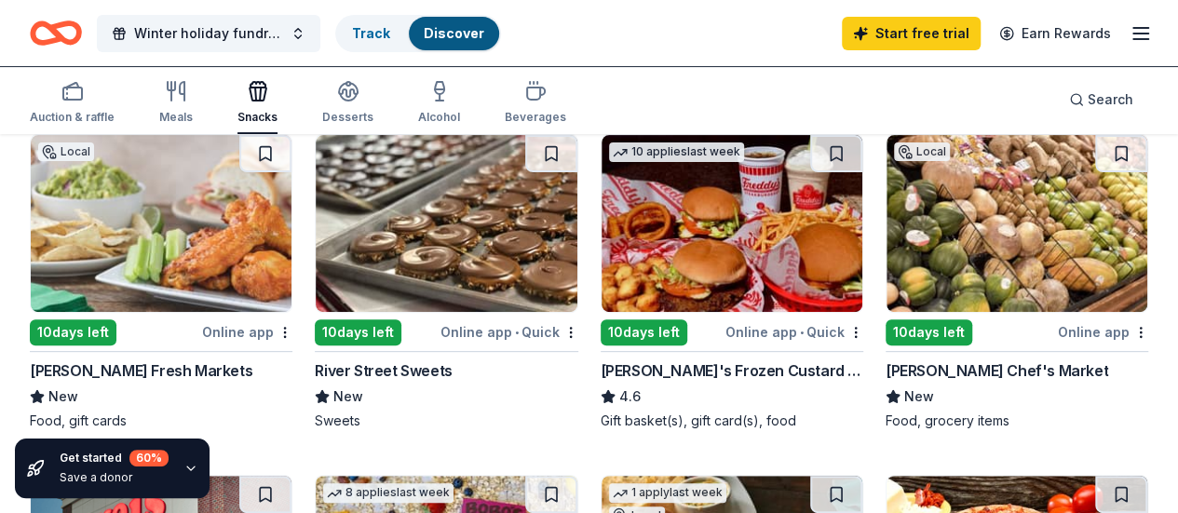
scroll to position [186, 0]
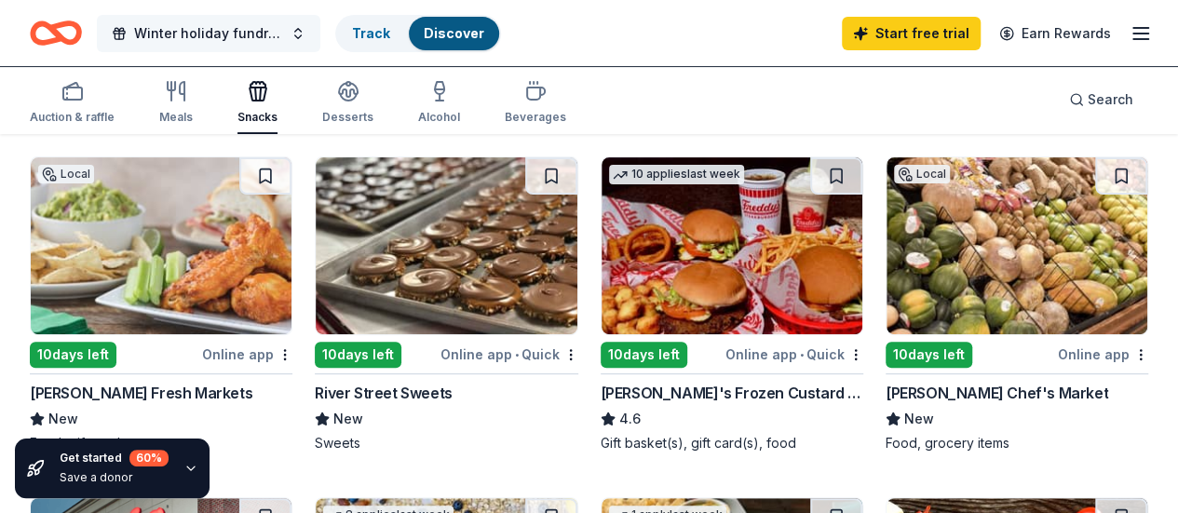
click at [265, 28] on span "Winter holiday fundraiser" at bounding box center [208, 33] width 149 height 22
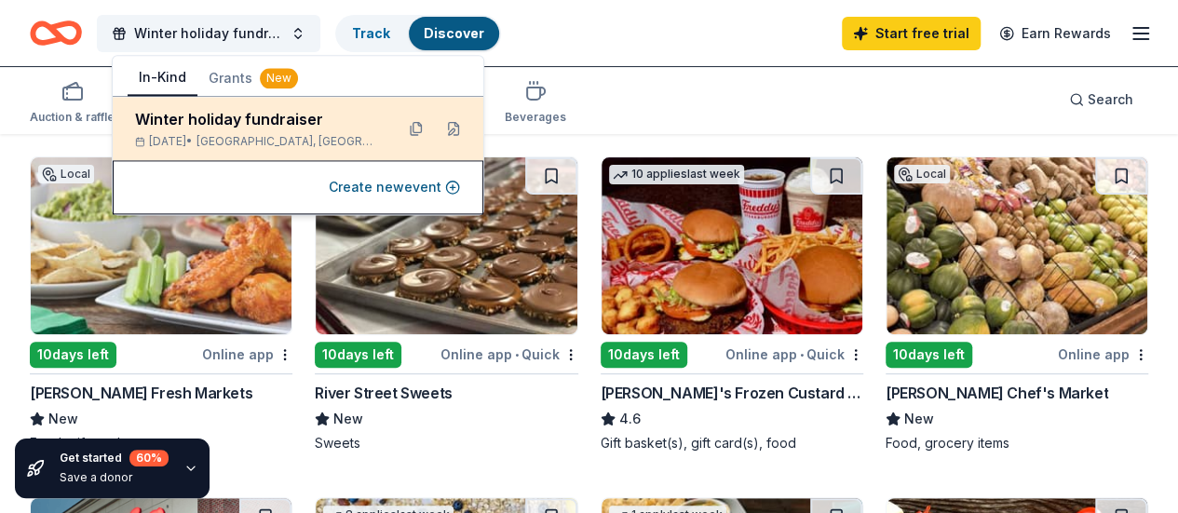
click at [304, 118] on div "Winter holiday fundraiser" at bounding box center [257, 119] width 244 height 22
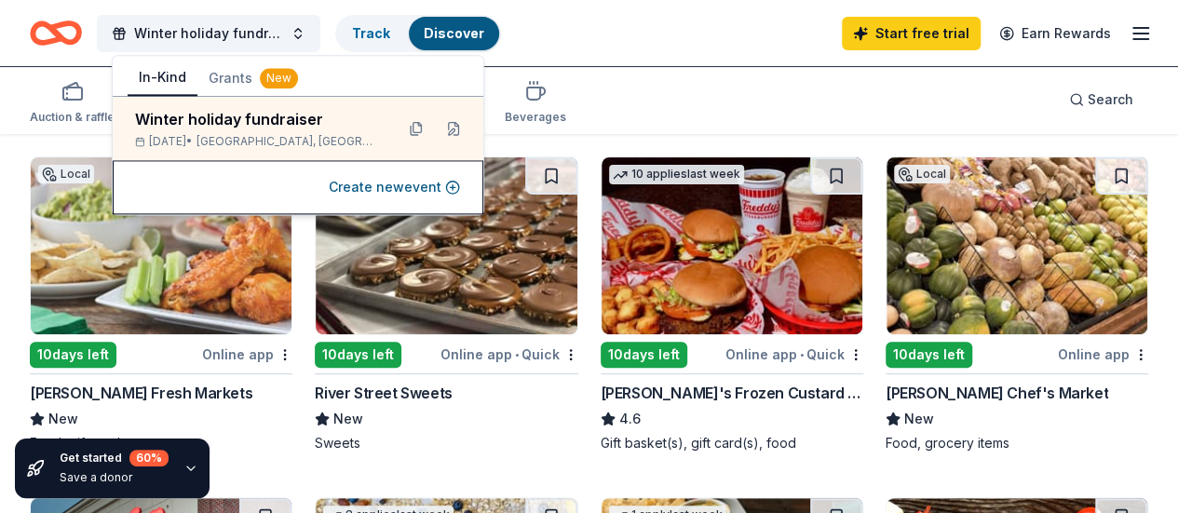
click at [645, 50] on div "Winter holiday fundraiser Track Discover Start free trial Earn Rewards" at bounding box center [589, 33] width 1118 height 44
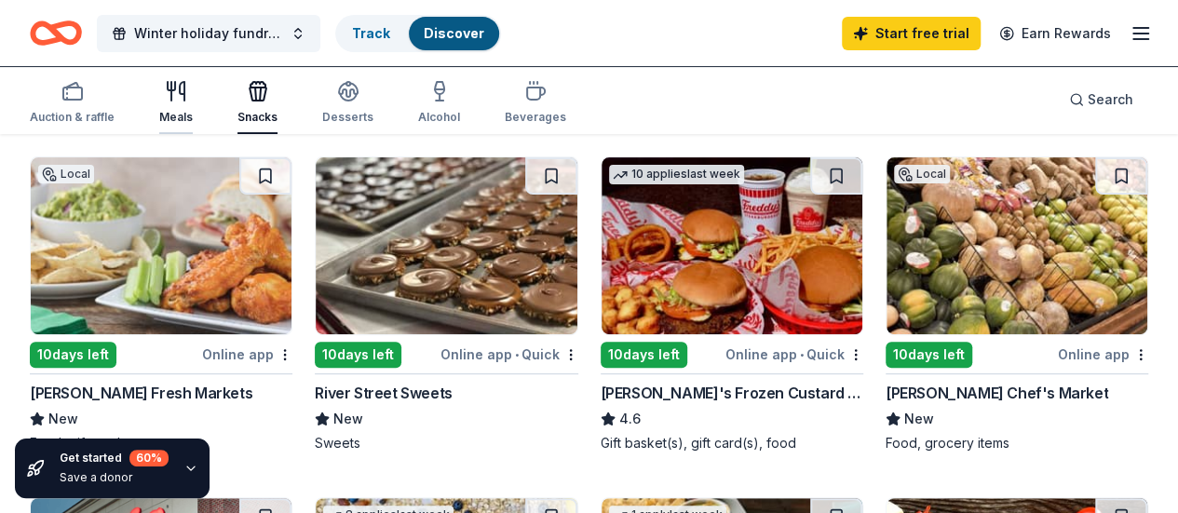
click at [193, 97] on div "button" at bounding box center [176, 91] width 34 height 22
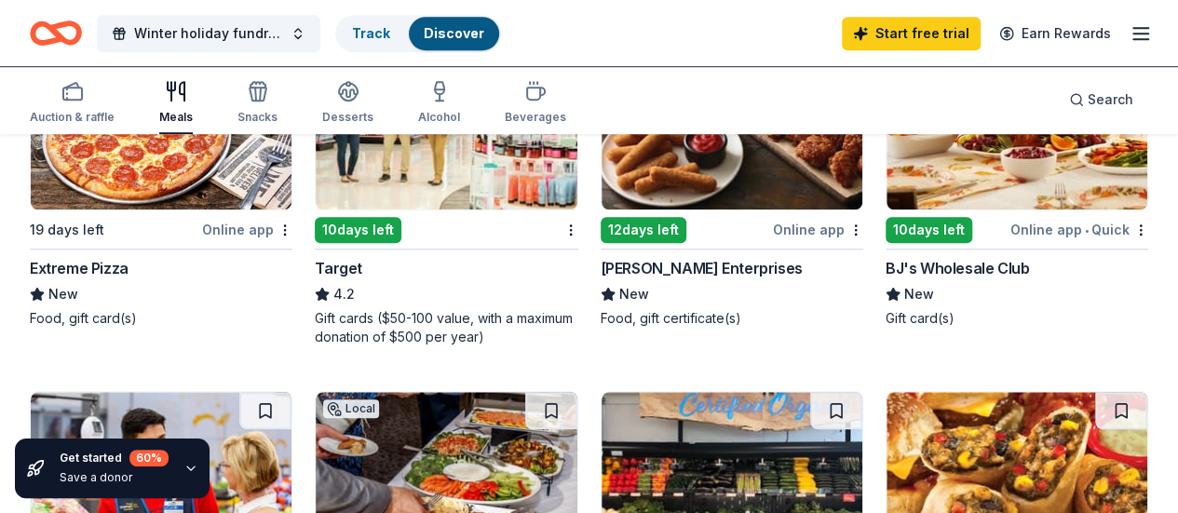
scroll to position [559, 0]
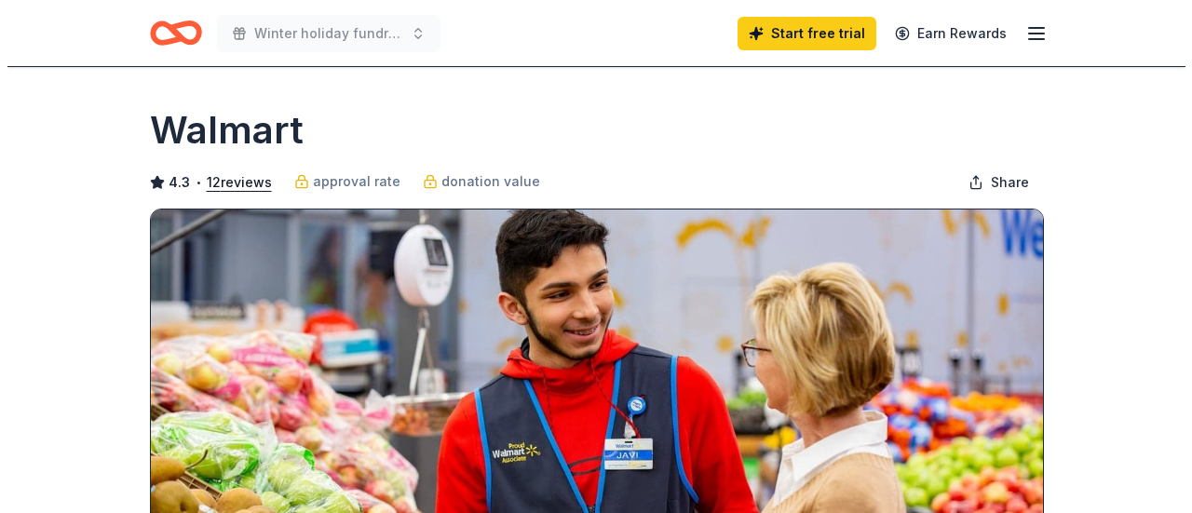
scroll to position [838, 0]
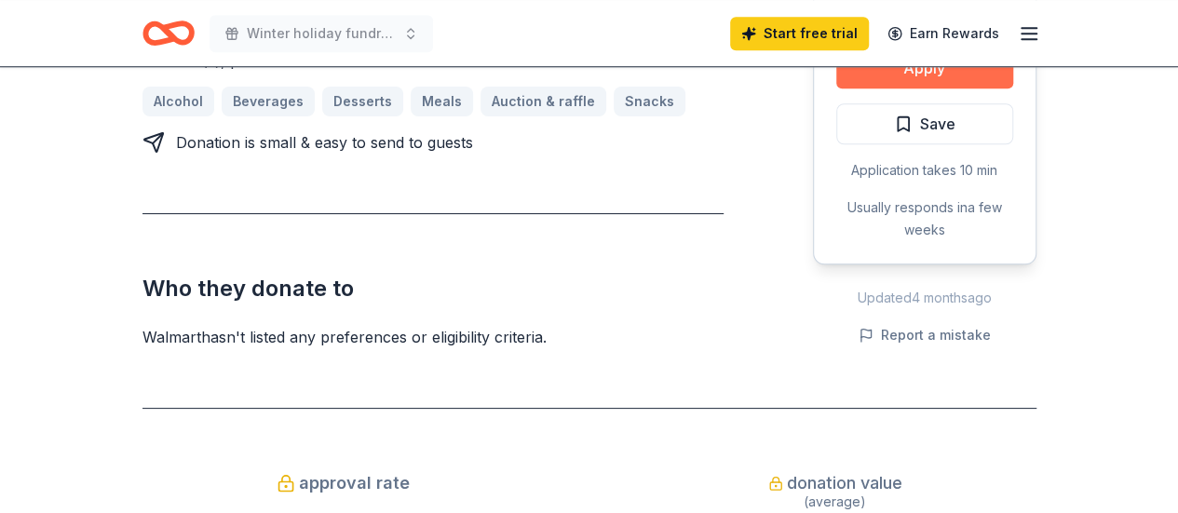
click at [901, 82] on button "Apply" at bounding box center [924, 67] width 177 height 41
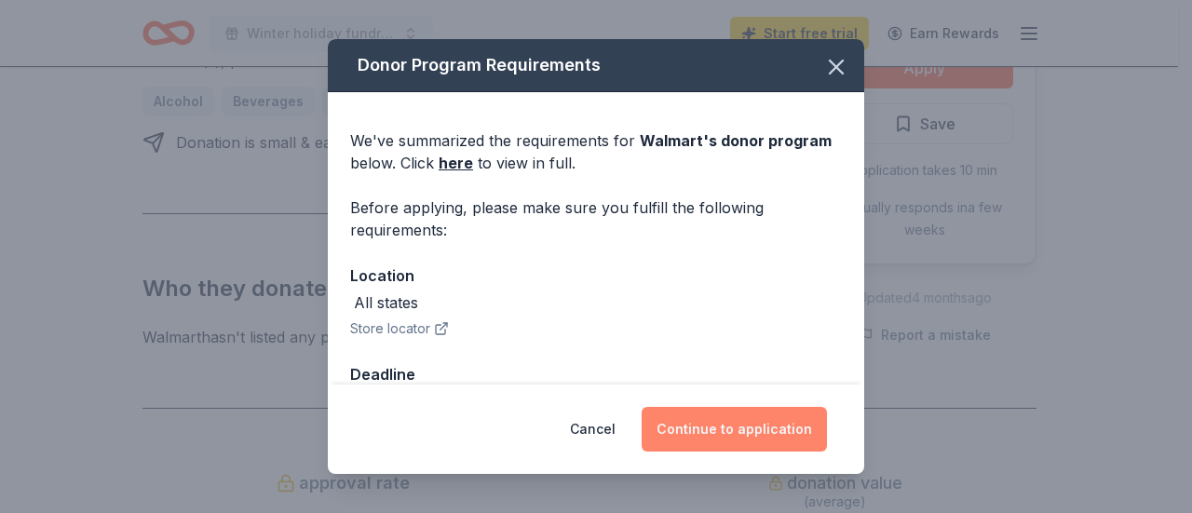
click at [710, 429] on button "Continue to application" at bounding box center [734, 429] width 185 height 45
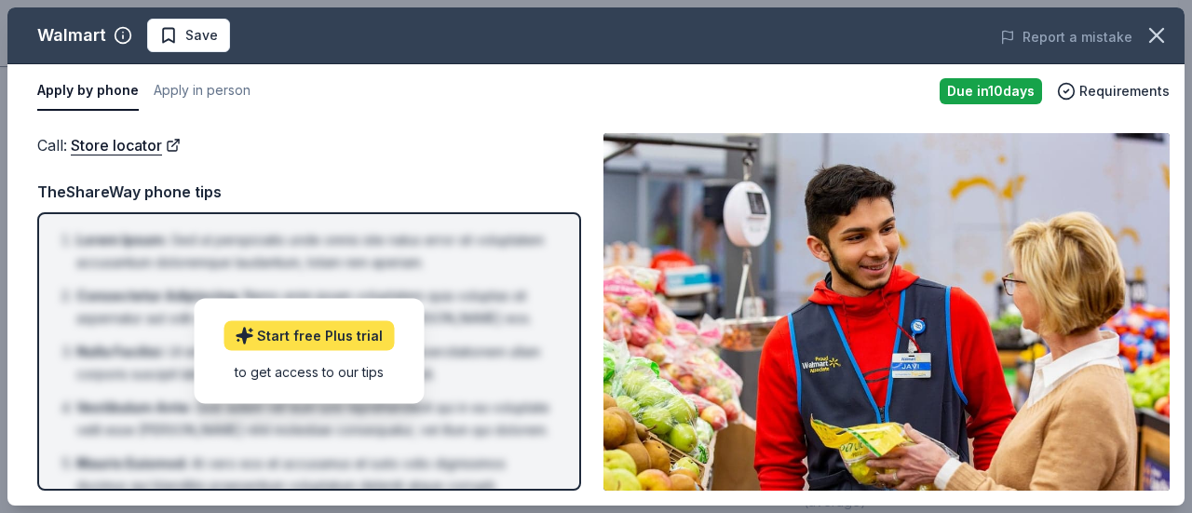
click at [337, 332] on link "Start free Plus trial" at bounding box center [308, 336] width 170 height 30
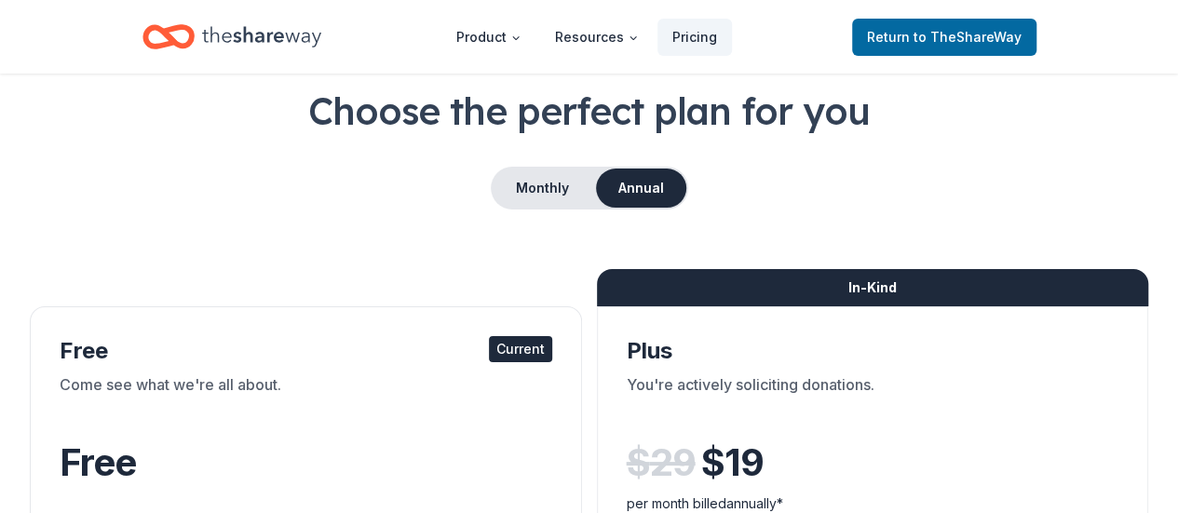
scroll to position [279, 0]
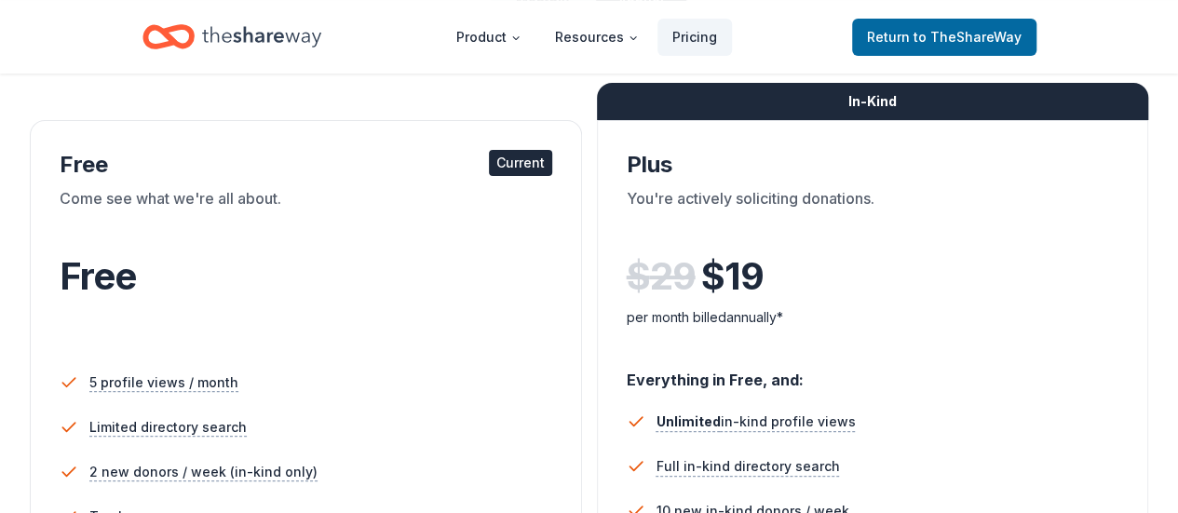
click at [127, 264] on span "Free" at bounding box center [98, 276] width 76 height 46
click at [489, 159] on div "Current" at bounding box center [520, 163] width 63 height 26
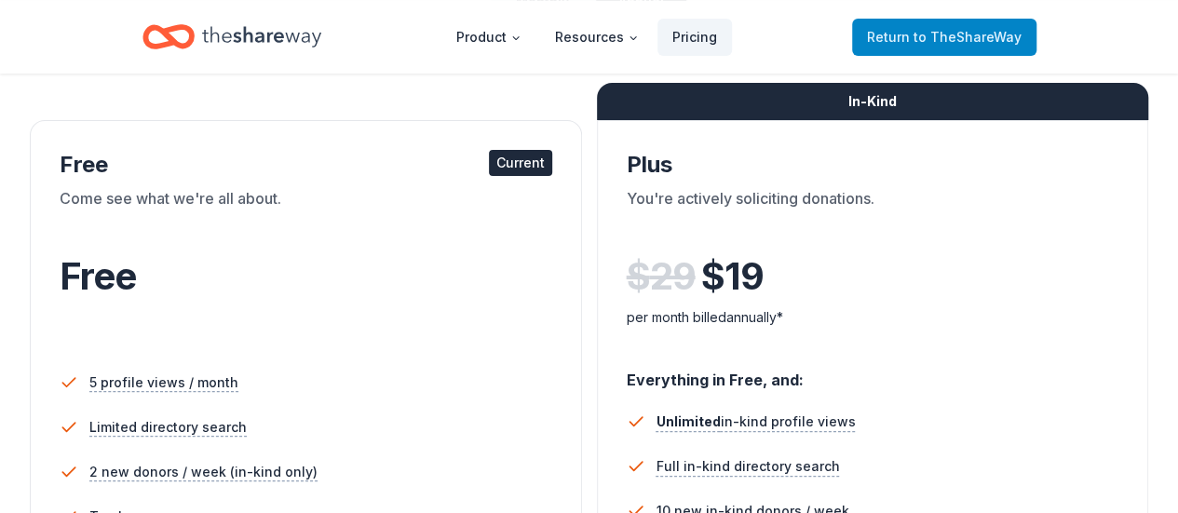
click at [937, 42] on span "to TheShareWay" at bounding box center [968, 37] width 108 height 16
click at [954, 32] on span "to TheShareWay" at bounding box center [968, 37] width 108 height 16
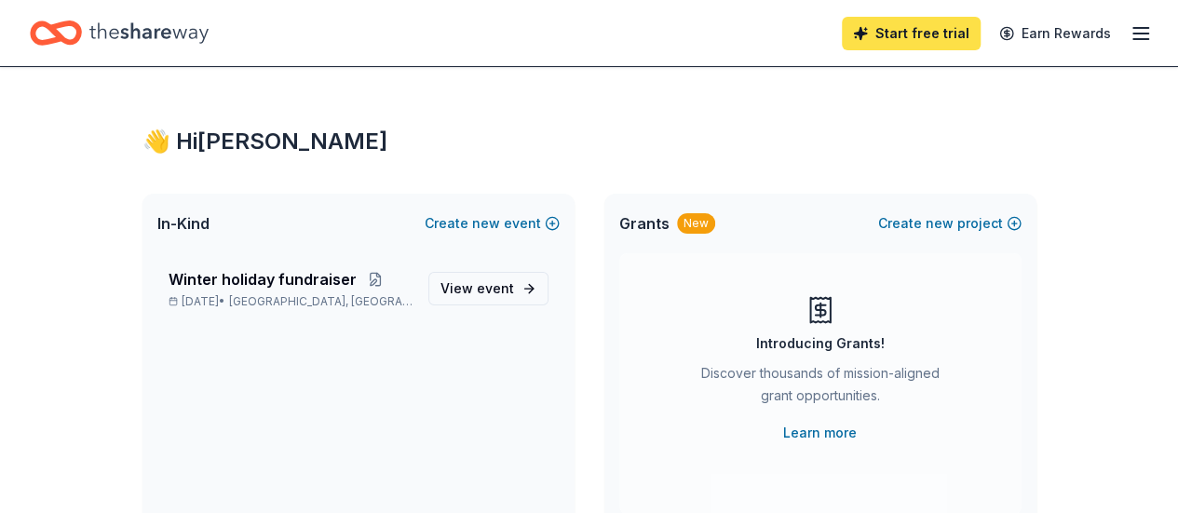
click at [918, 30] on link "Start free trial" at bounding box center [911, 34] width 139 height 34
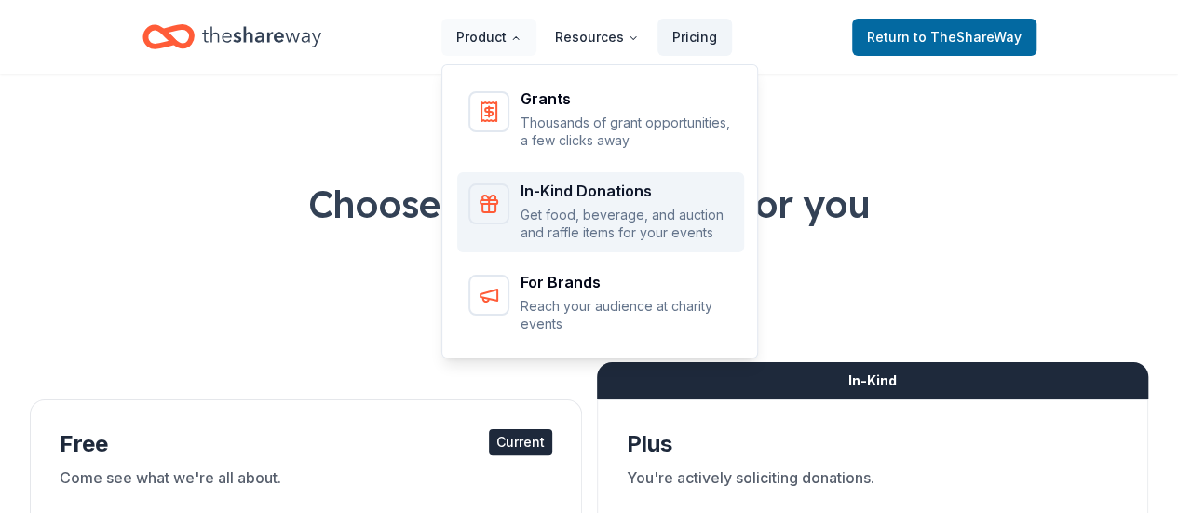
click at [578, 202] on div "In-Kind Donations Get food, beverage, and auction and raffle items for your eve…" at bounding box center [627, 212] width 212 height 59
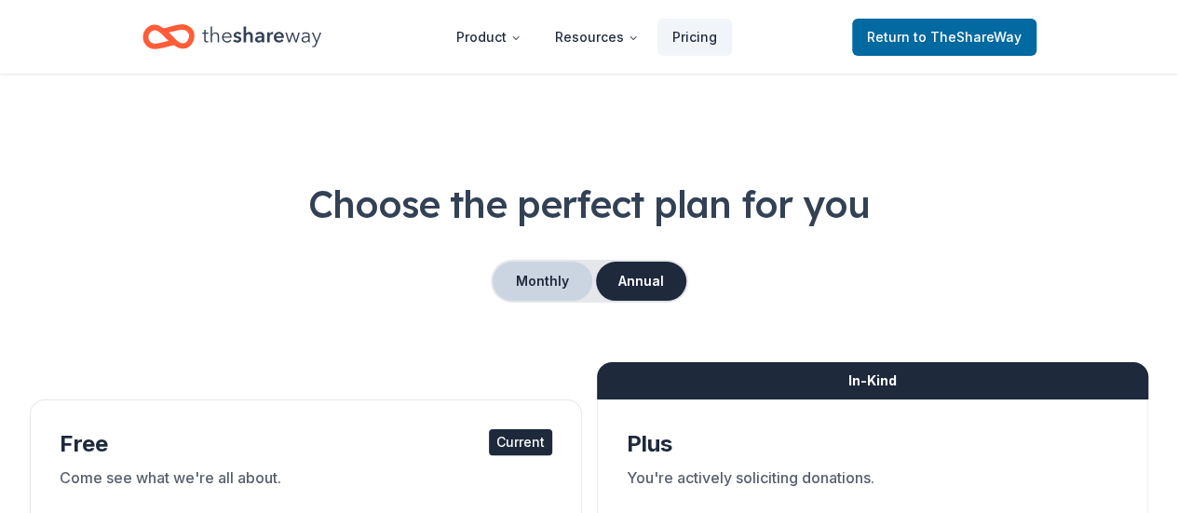
click at [548, 277] on button "Monthly" at bounding box center [543, 281] width 100 height 39
